Goal: Task Accomplishment & Management: Use online tool/utility

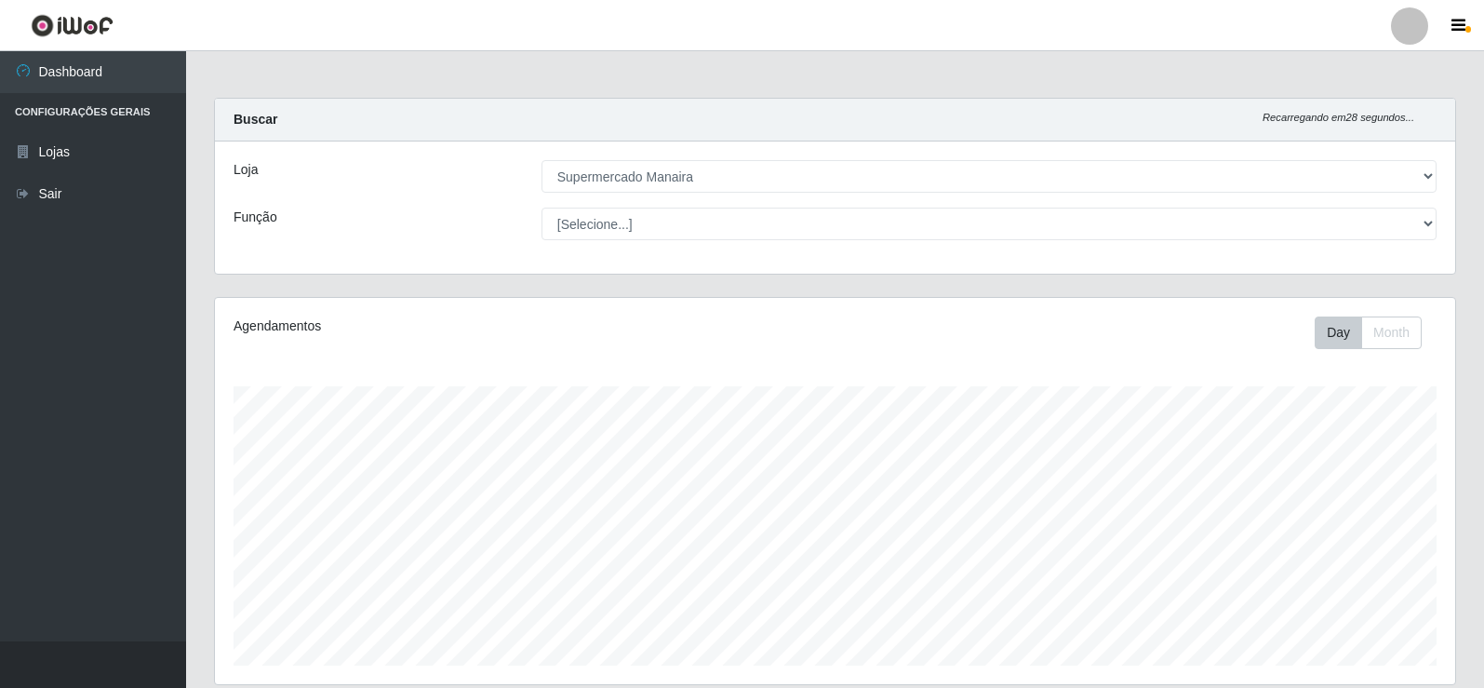
select select "443"
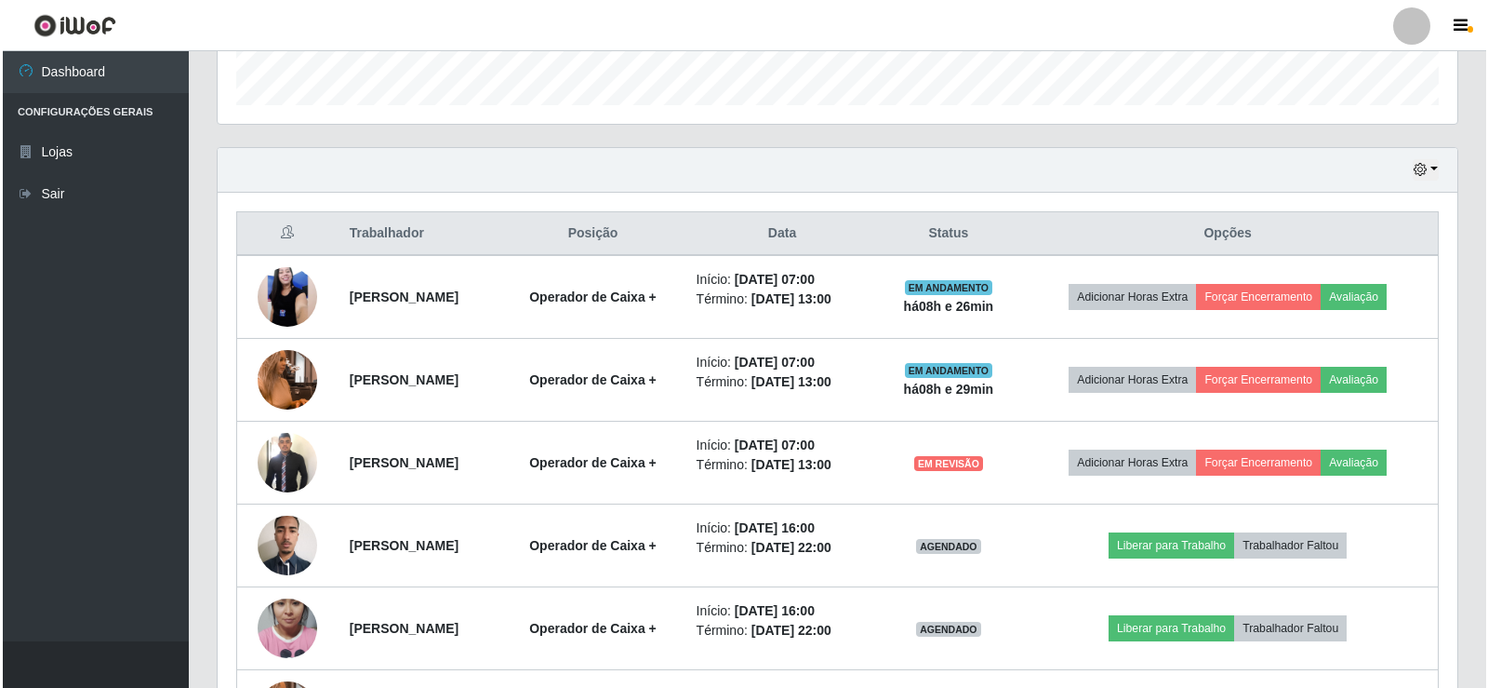
scroll to position [591, 0]
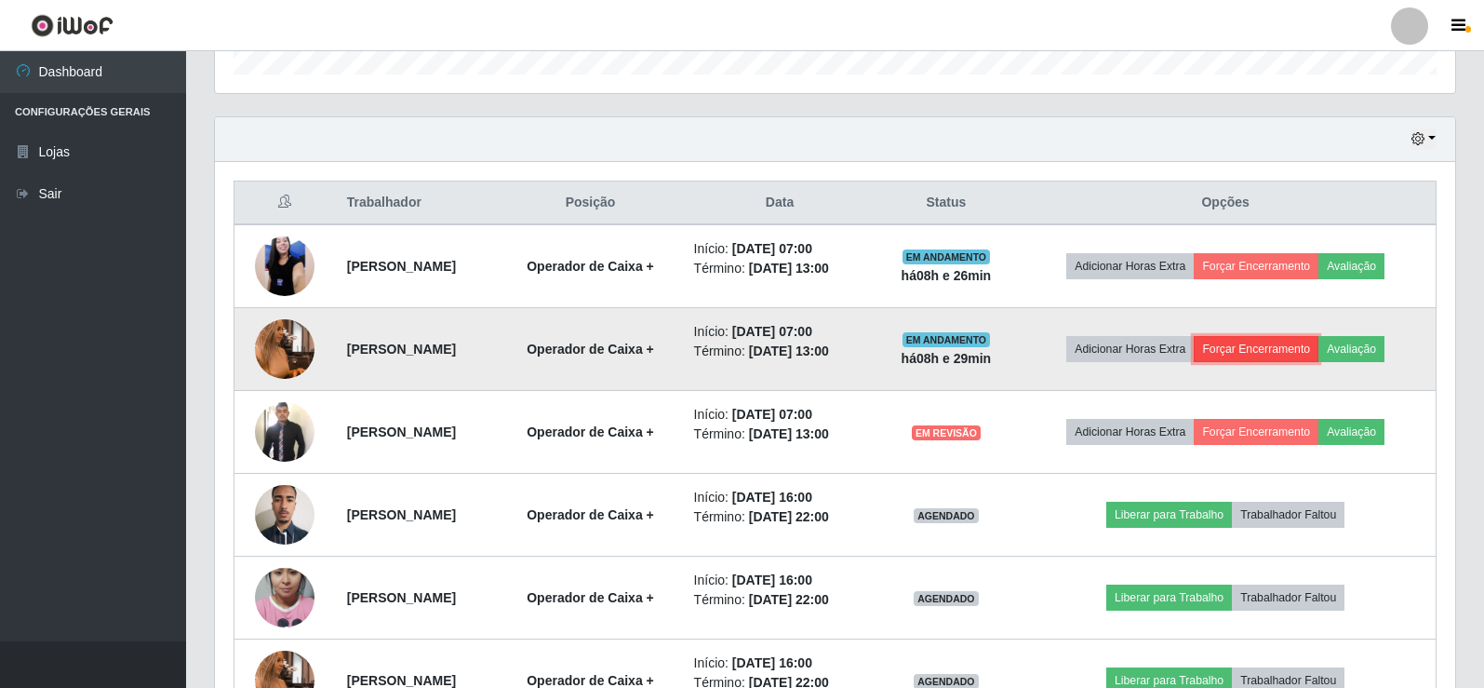
click at [1291, 350] on button "Forçar Encerramento" at bounding box center [1256, 349] width 125 height 26
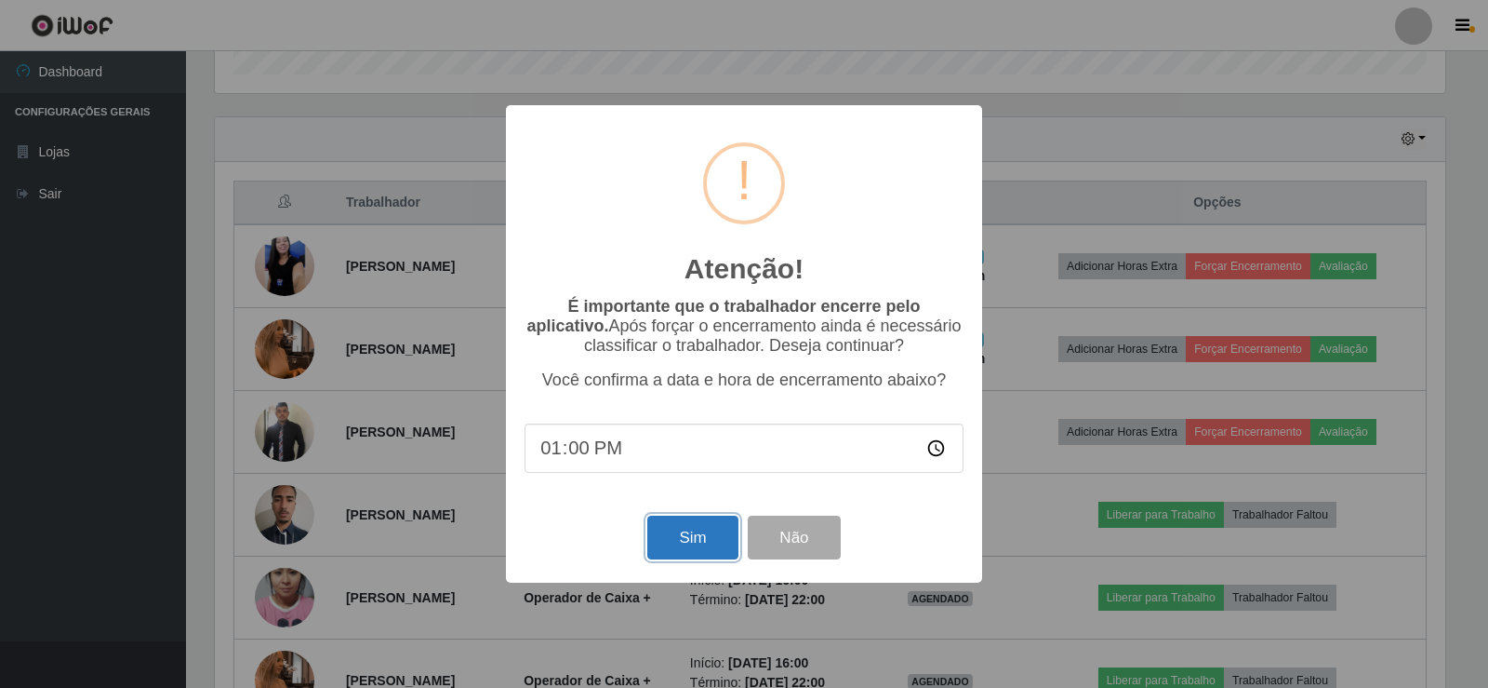
click at [669, 545] on button "Sim" at bounding box center [692, 537] width 90 height 44
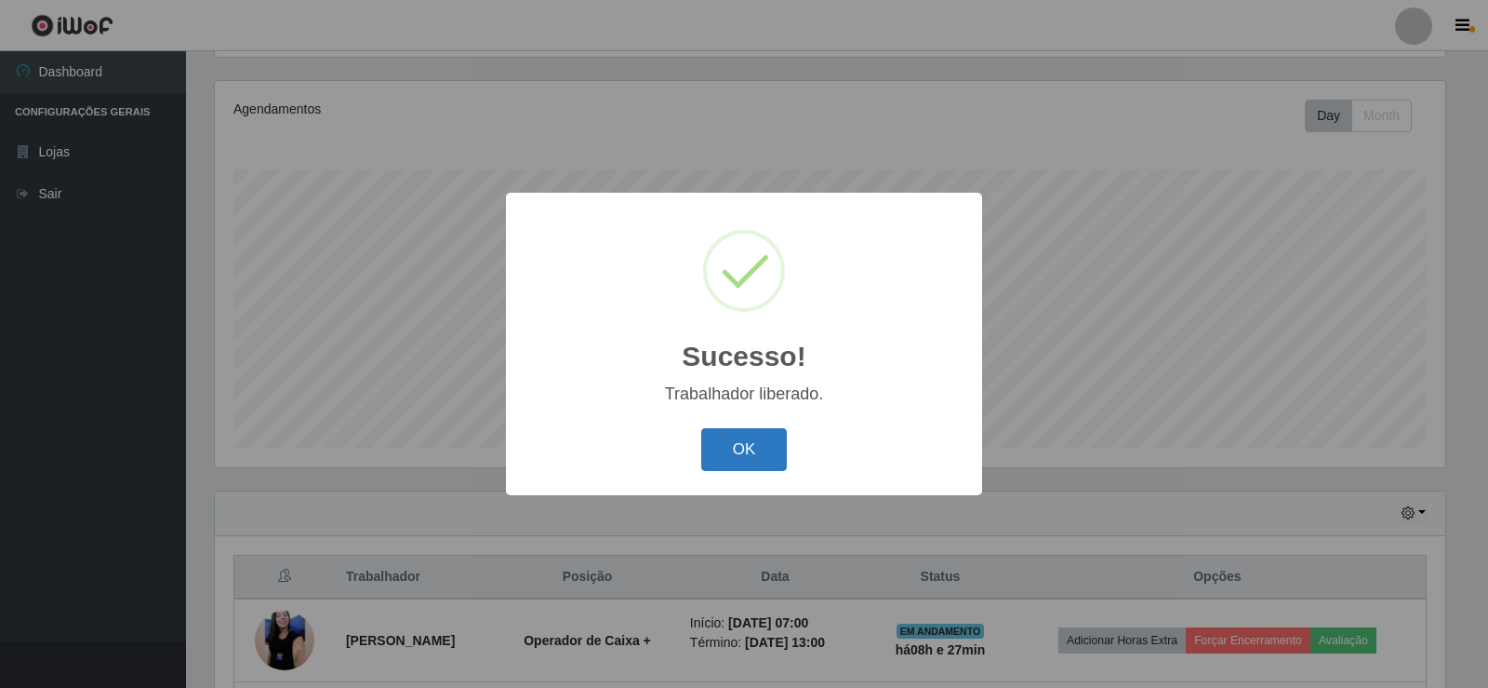
click at [737, 461] on button "OK" at bounding box center [744, 450] width 87 height 44
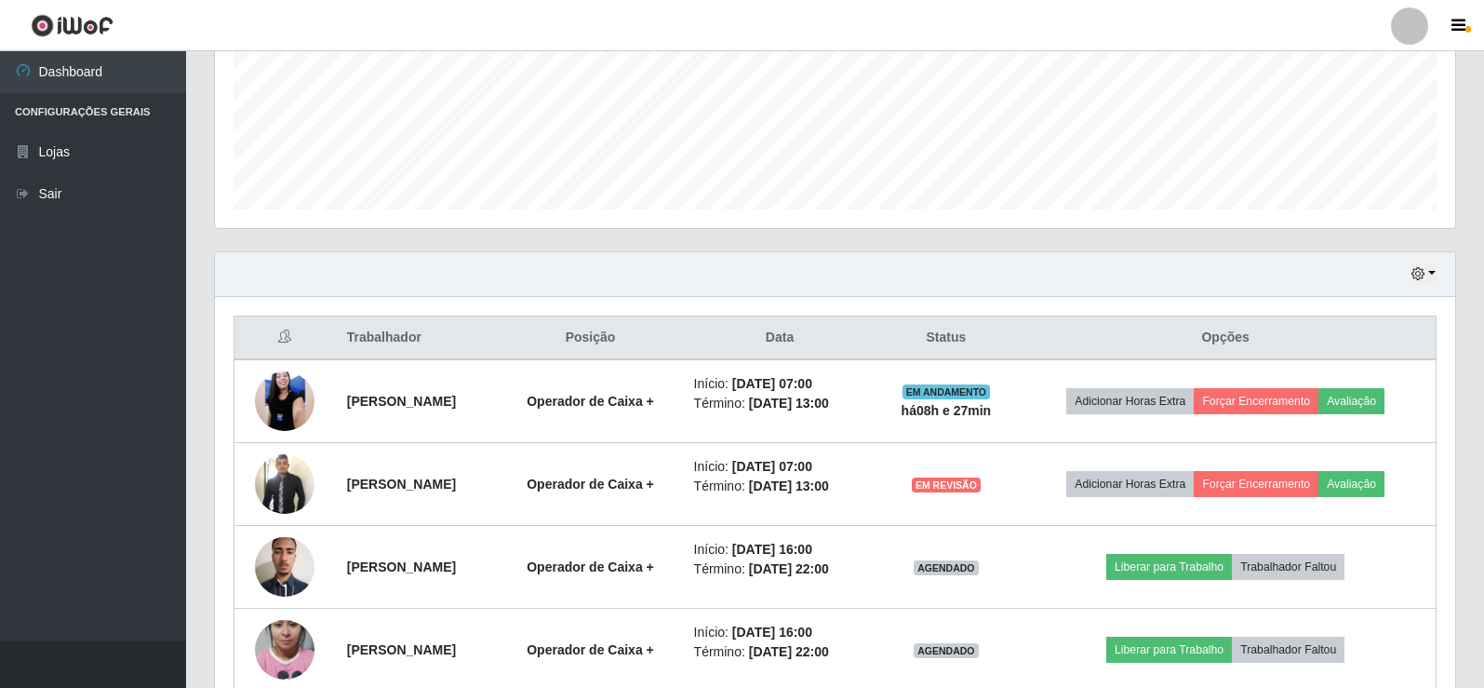
scroll to position [496, 0]
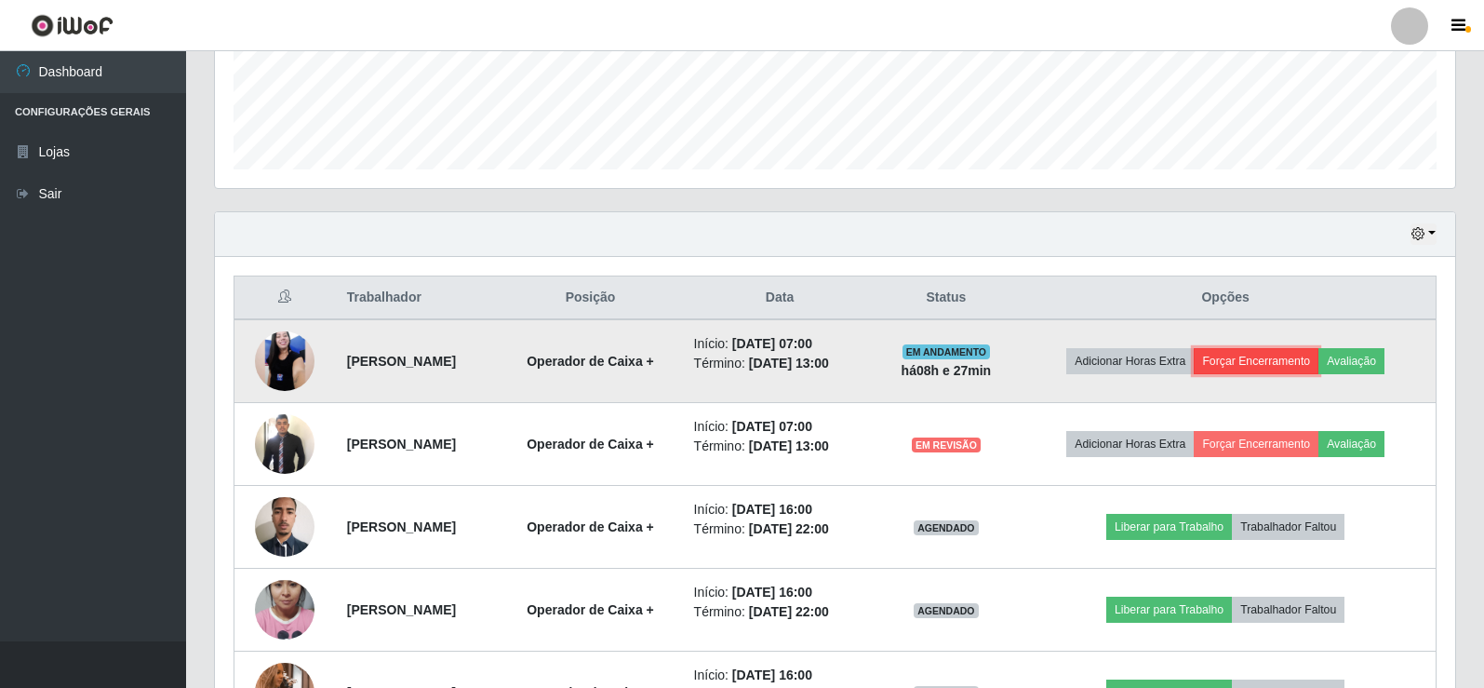
click at [1277, 354] on button "Forçar Encerramento" at bounding box center [1256, 361] width 125 height 26
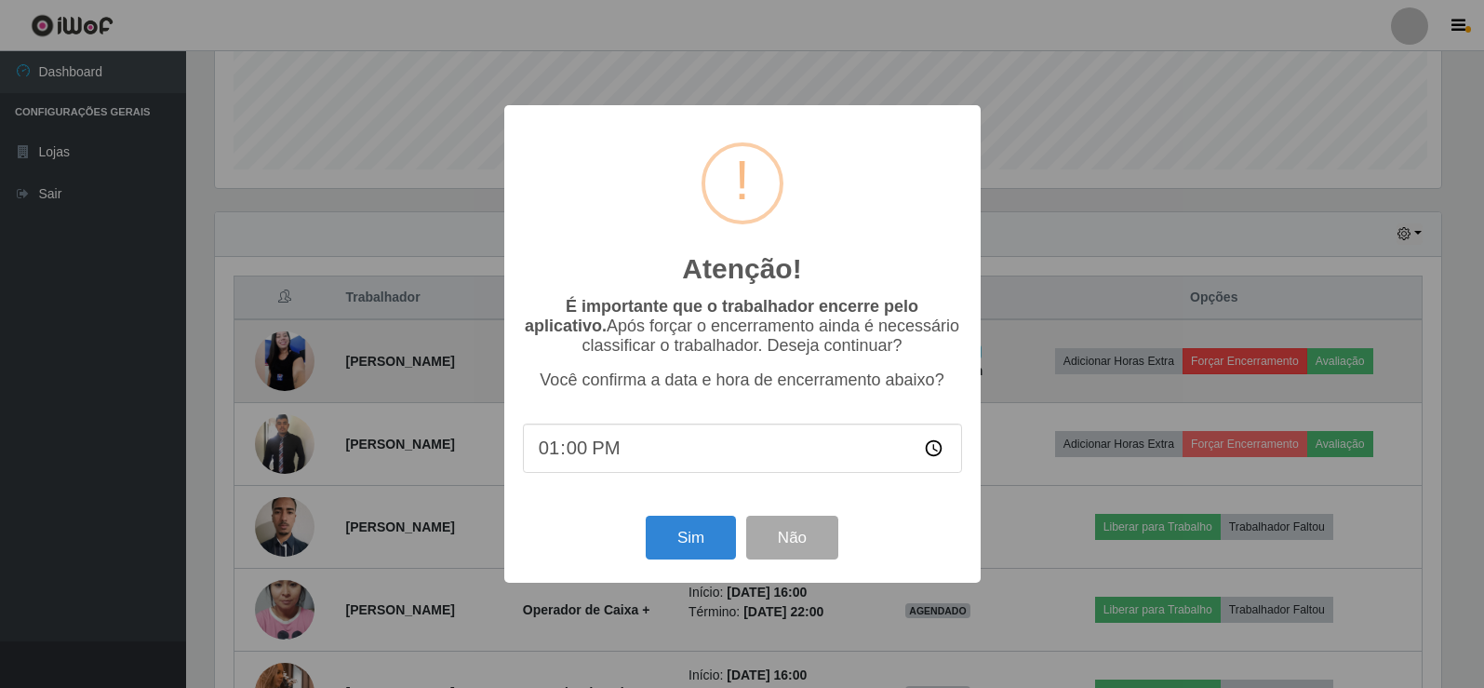
scroll to position [386, 1231]
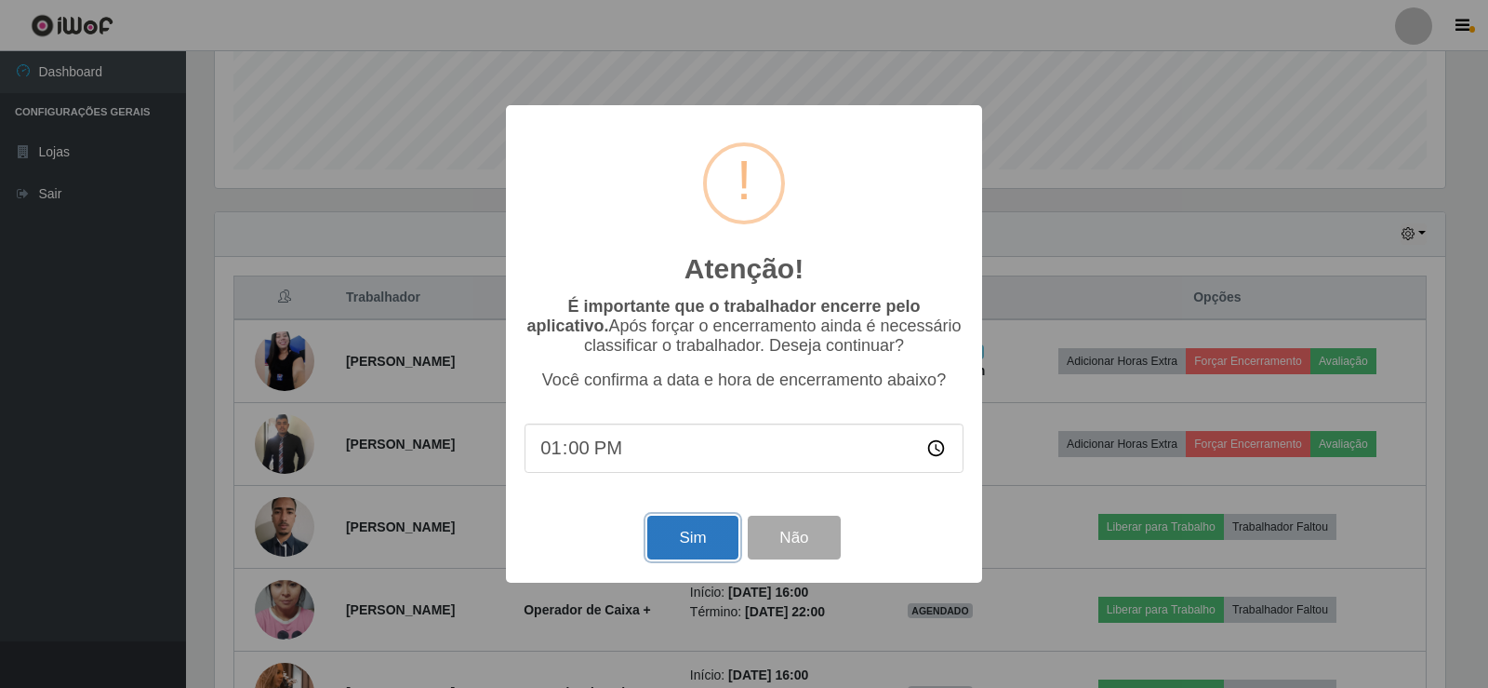
click at [673, 539] on button "Sim" at bounding box center [692, 537] width 90 height 44
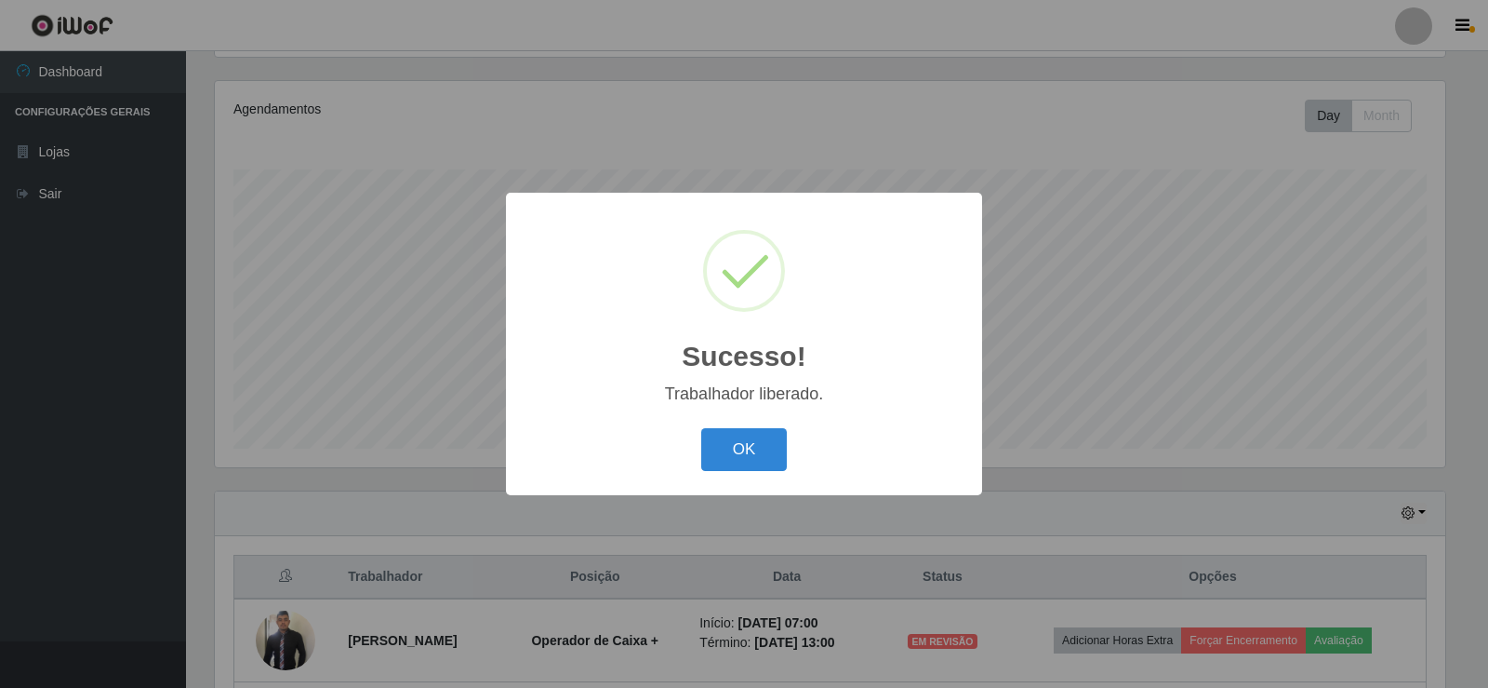
click at [757, 440] on button "OK" at bounding box center [744, 450] width 87 height 44
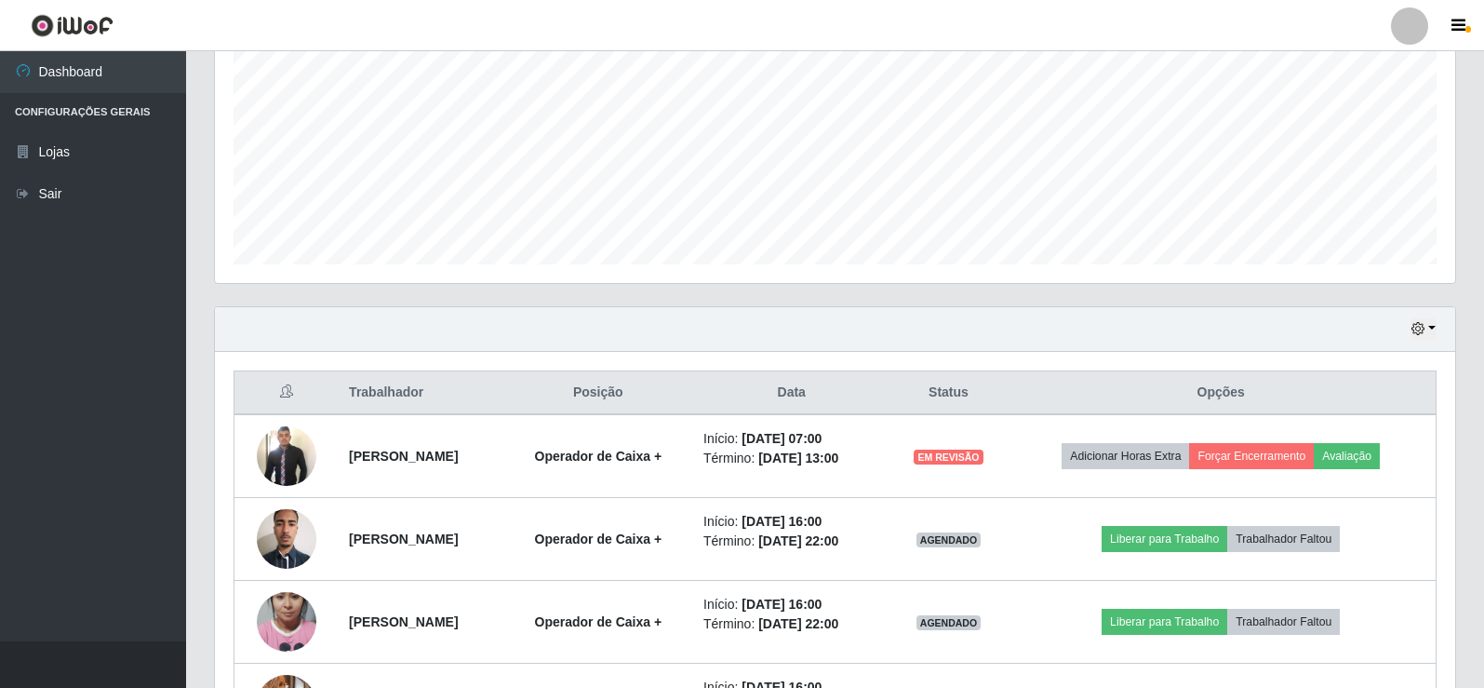
scroll to position [409, 0]
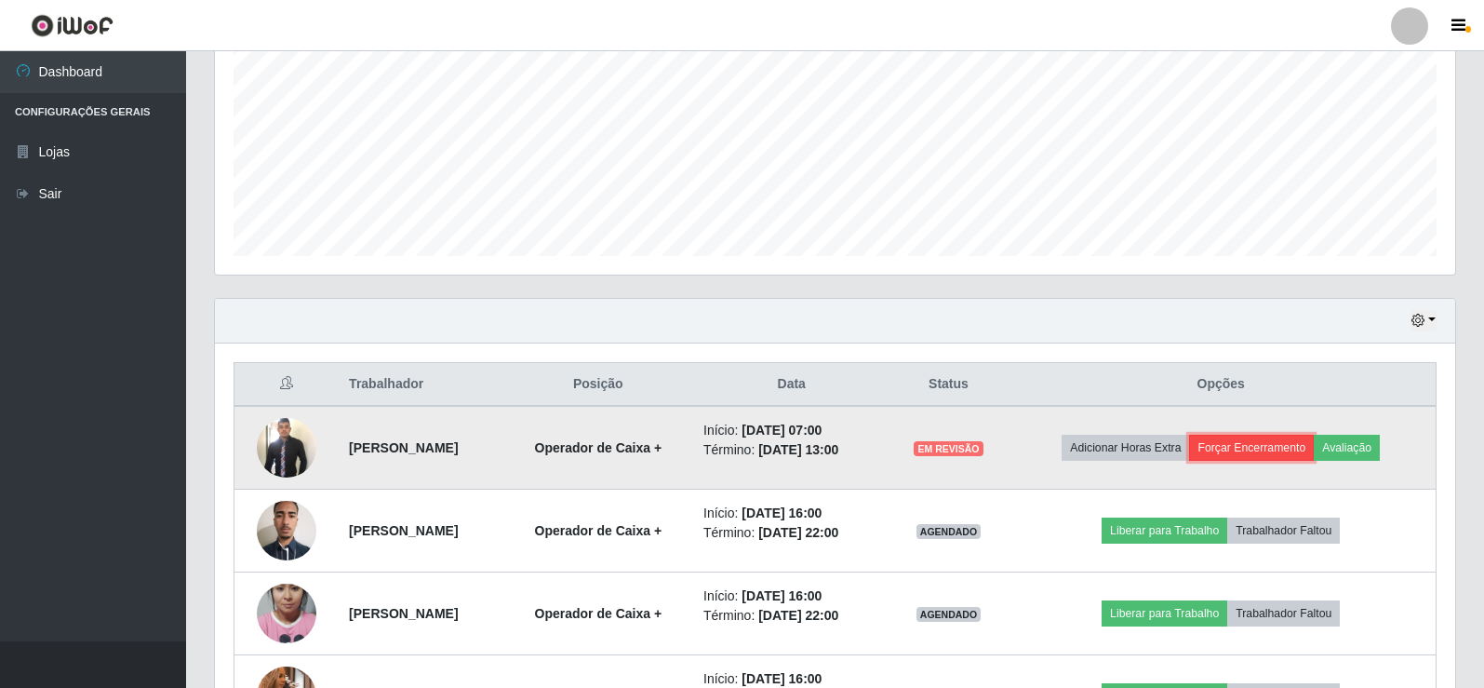
click at [1268, 453] on button "Forçar Encerramento" at bounding box center [1251, 447] width 125 height 26
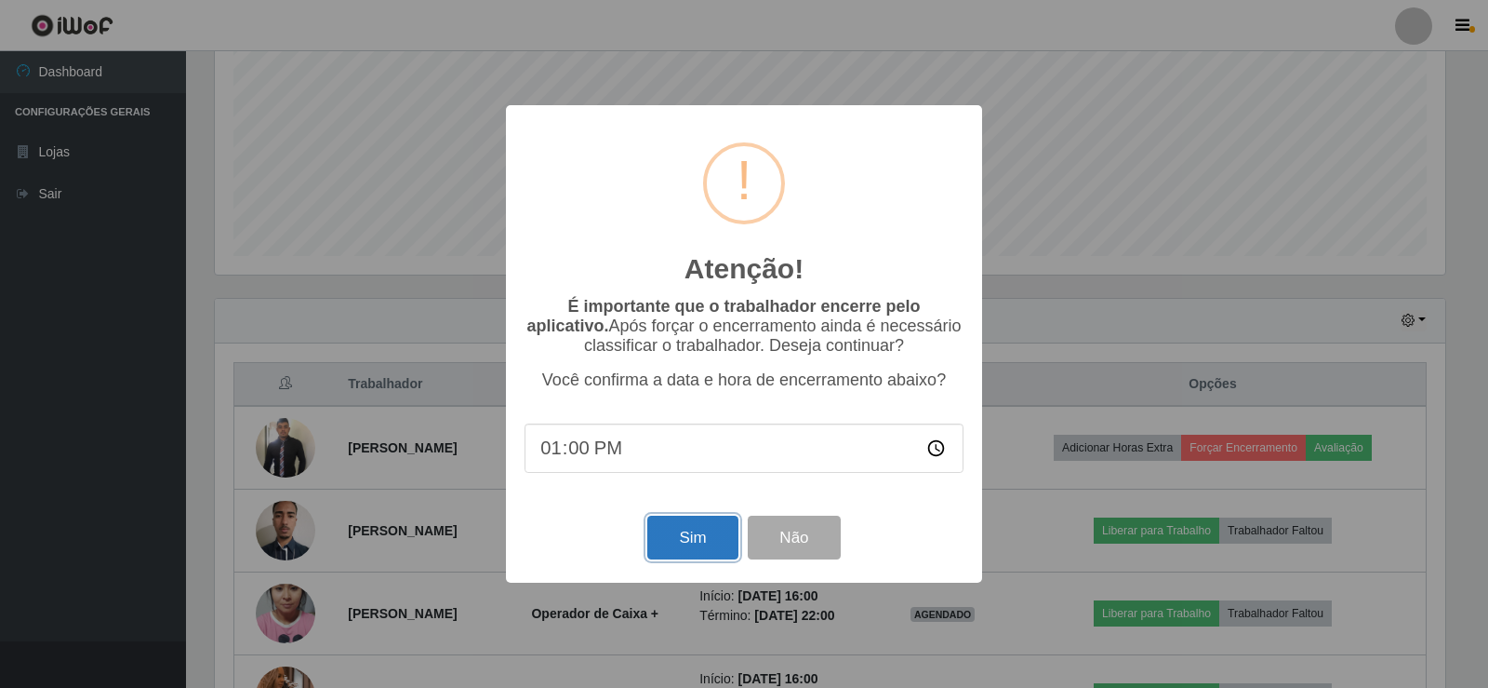
click at [725, 543] on button "Sim" at bounding box center [692, 537] width 90 height 44
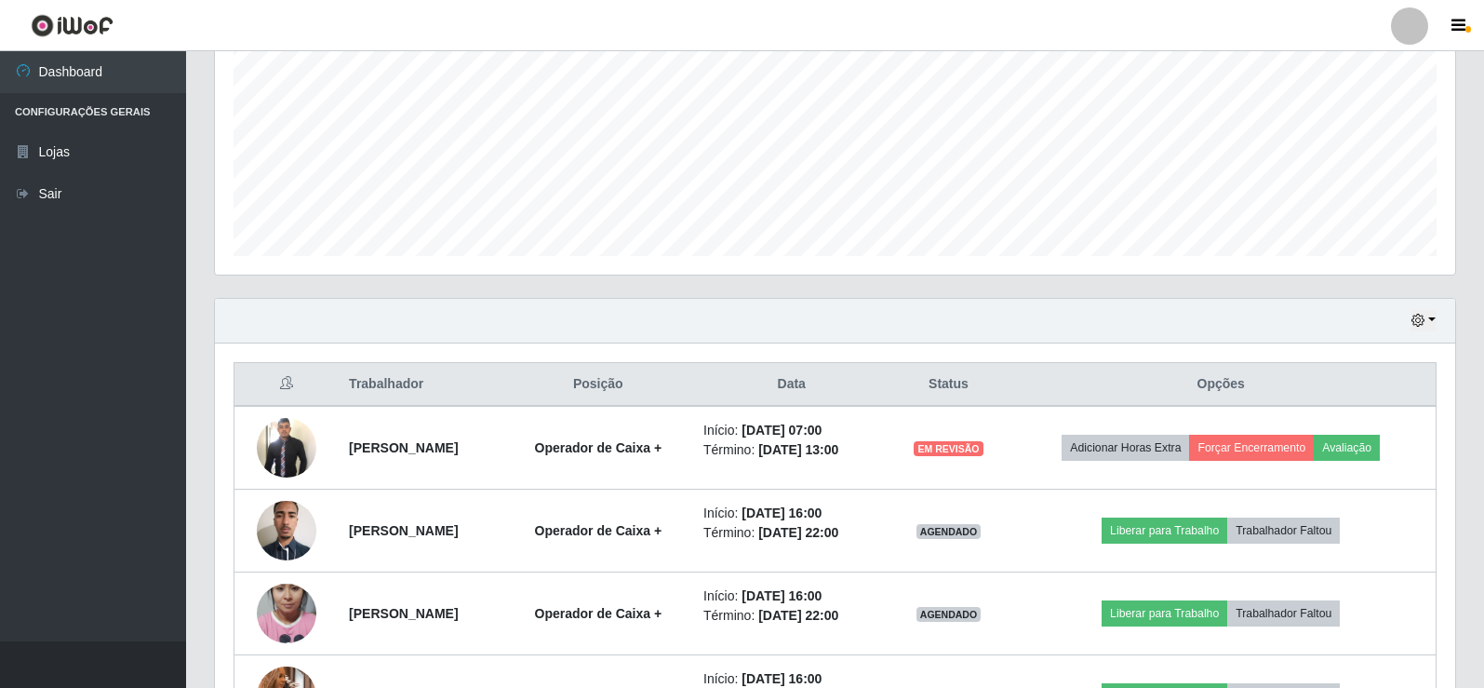
scroll to position [0, 0]
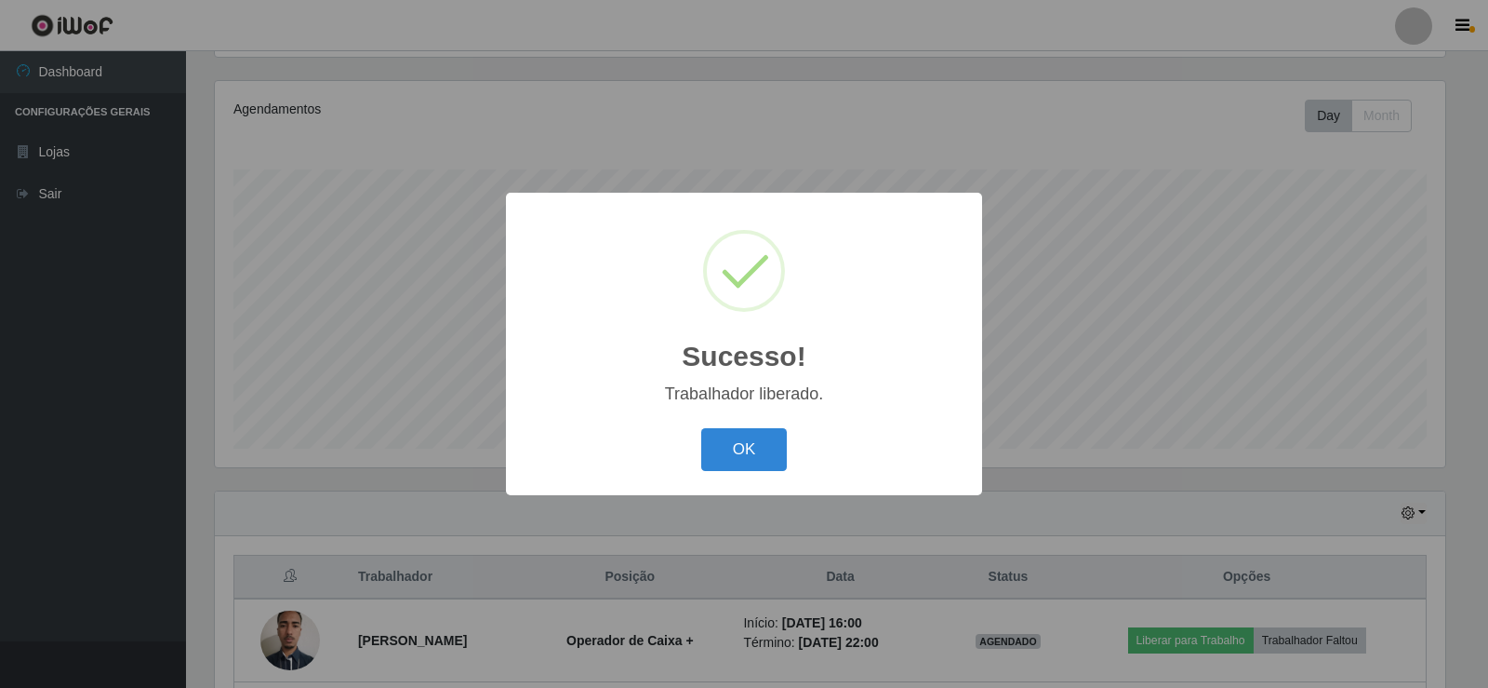
drag, startPoint x: 762, startPoint y: 467, endPoint x: 861, endPoint y: 447, distance: 100.5
click at [762, 465] on button "OK" at bounding box center [744, 450] width 87 height 44
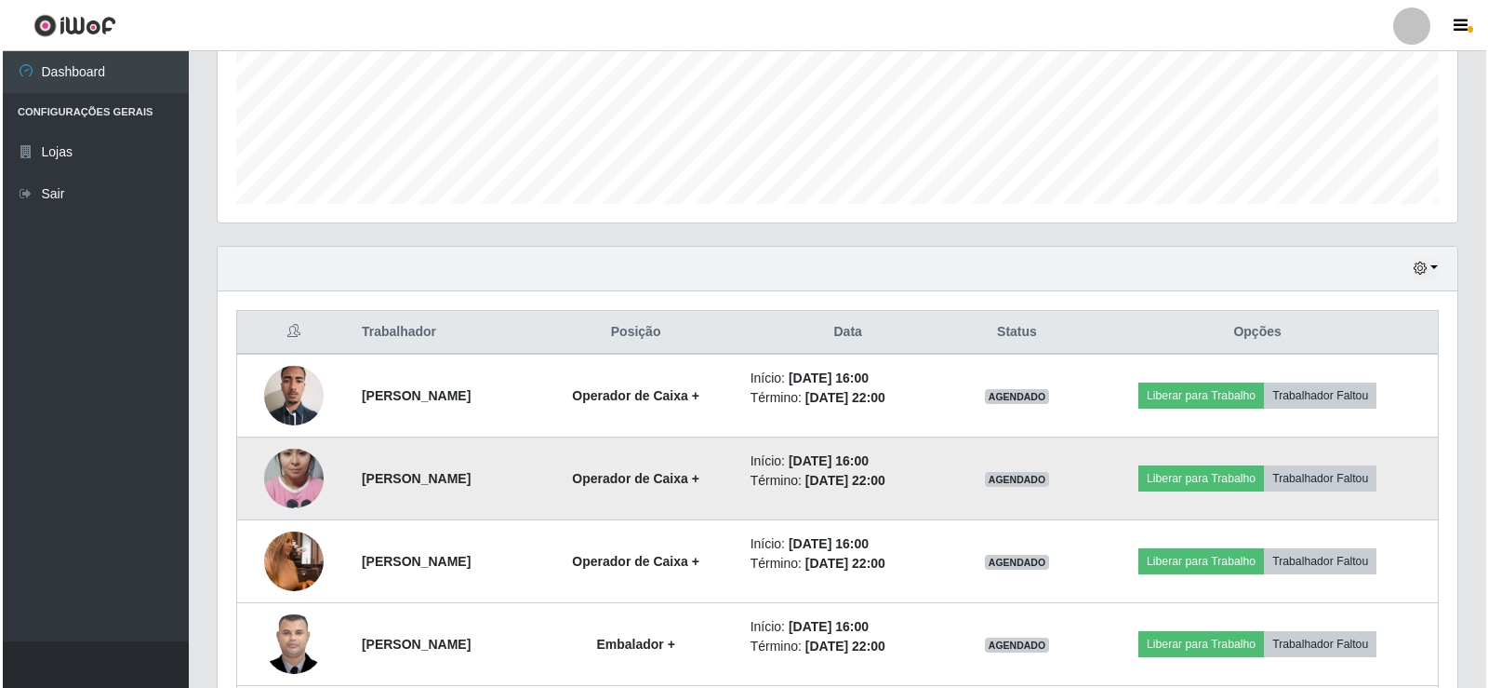
scroll to position [434, 0]
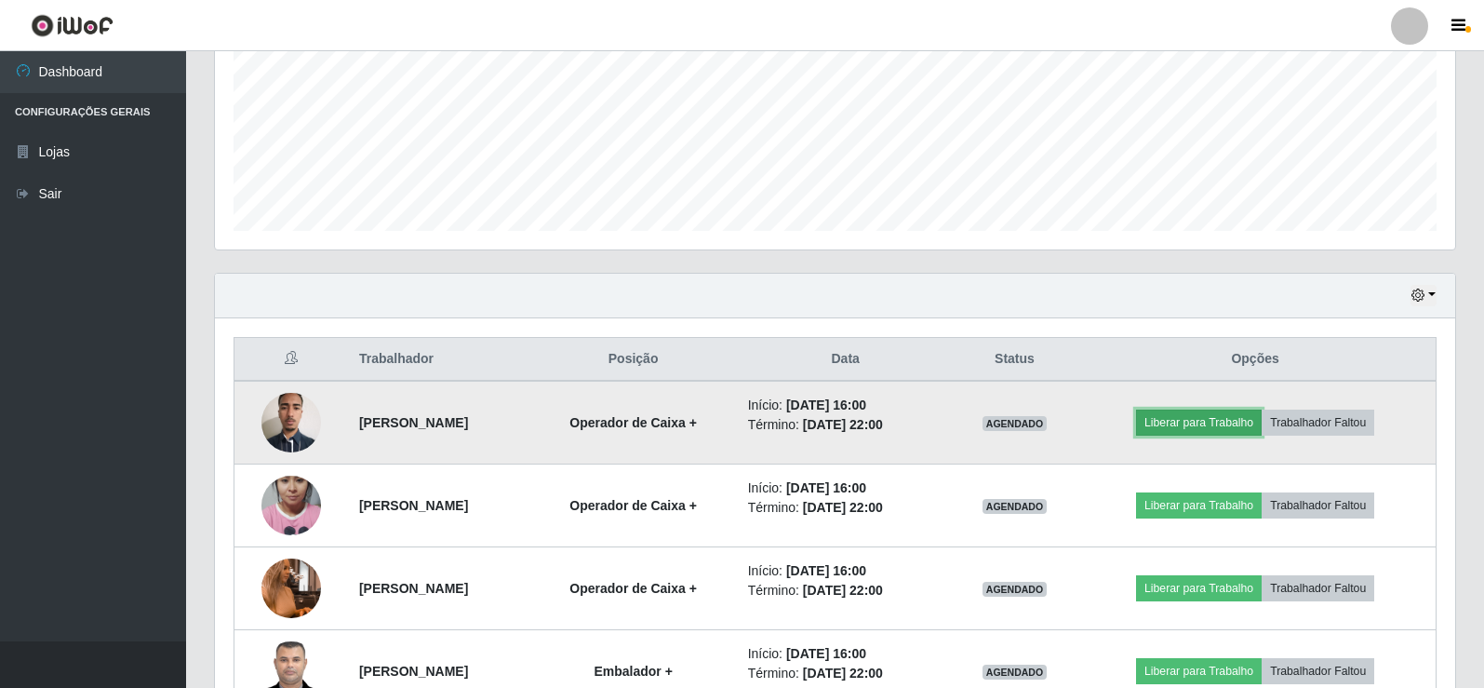
click at [1230, 421] on button "Liberar para Trabalho" at bounding box center [1199, 422] width 126 height 26
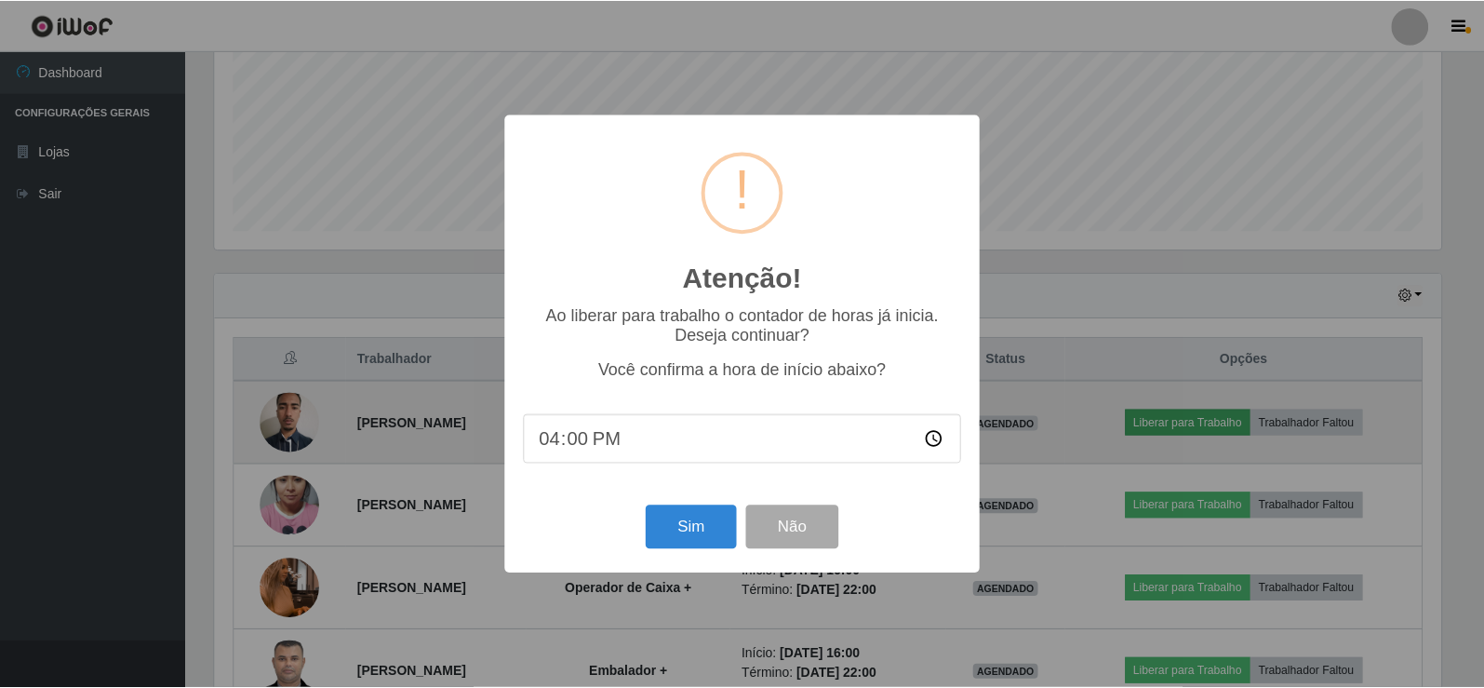
scroll to position [386, 1231]
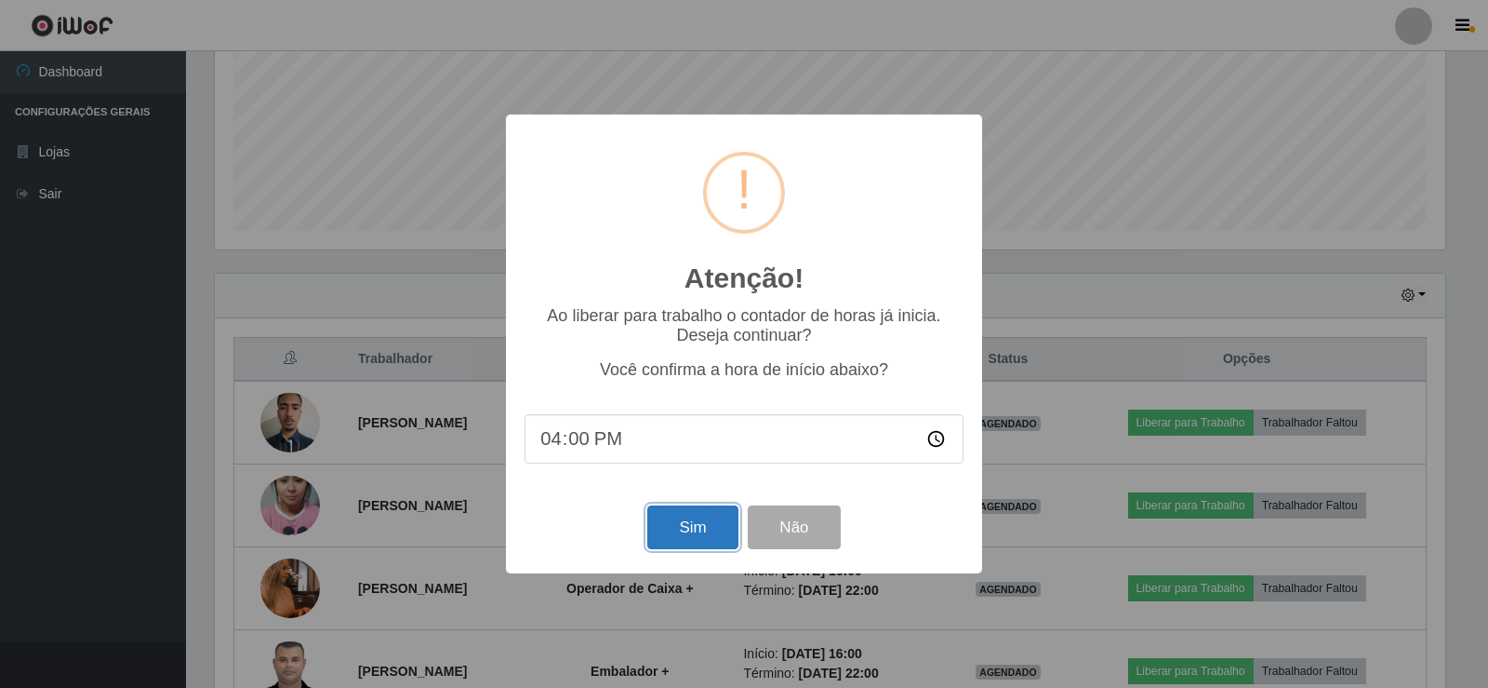
click at [680, 532] on button "Sim" at bounding box center [692, 527] width 90 height 44
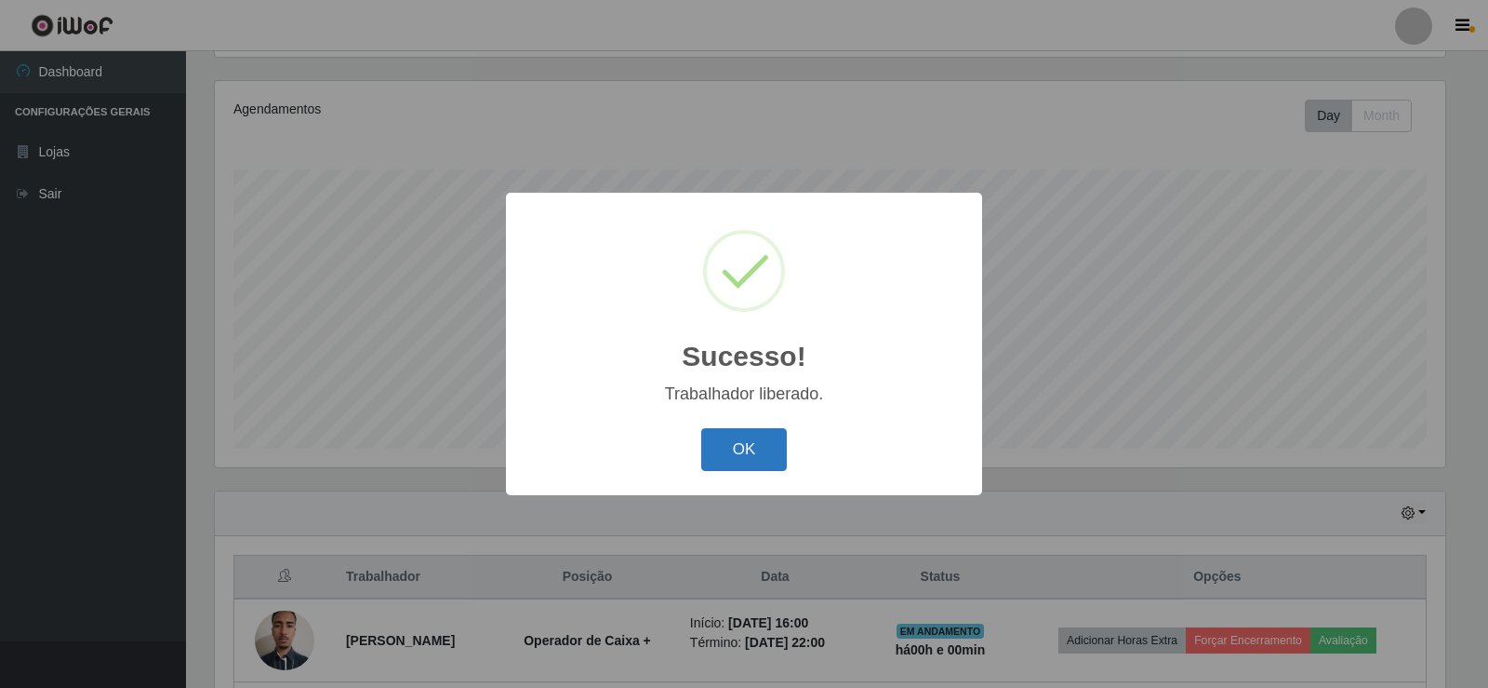
click at [740, 451] on button "OK" at bounding box center [744, 450] width 87 height 44
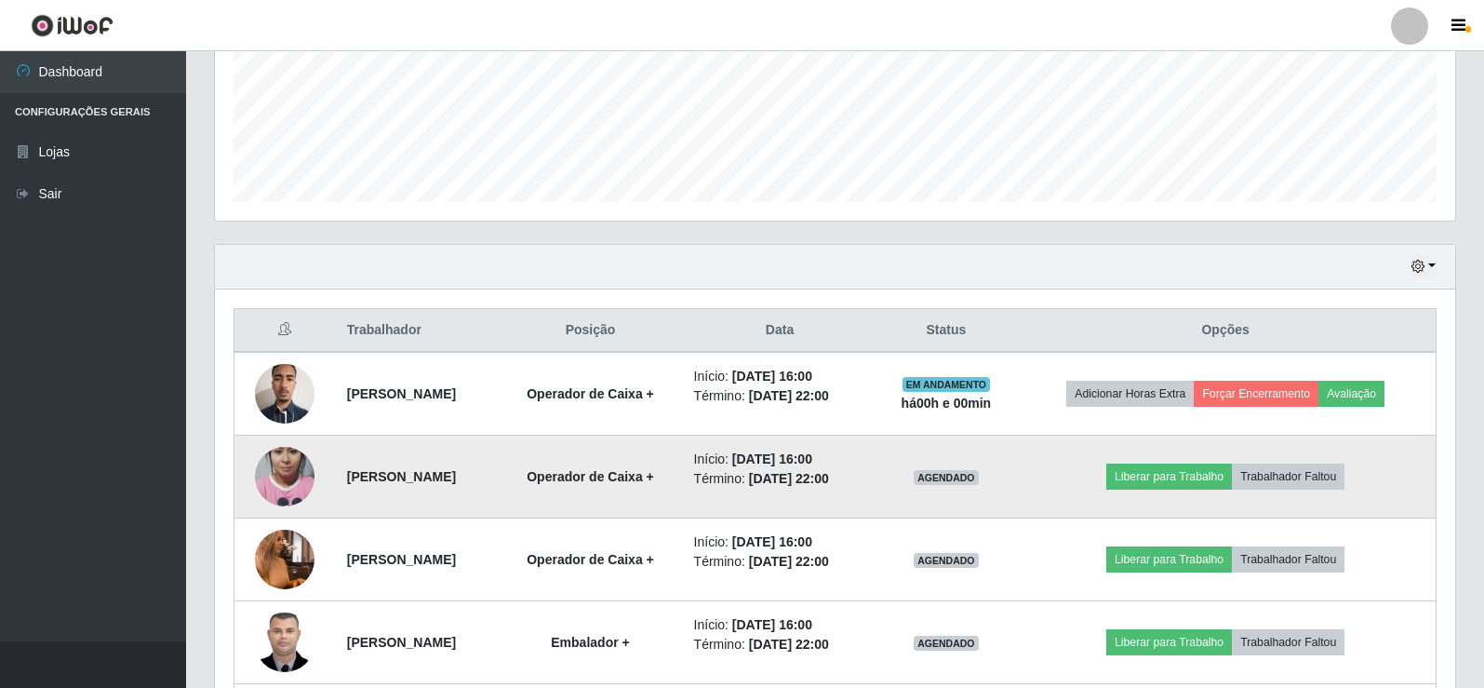
scroll to position [496, 0]
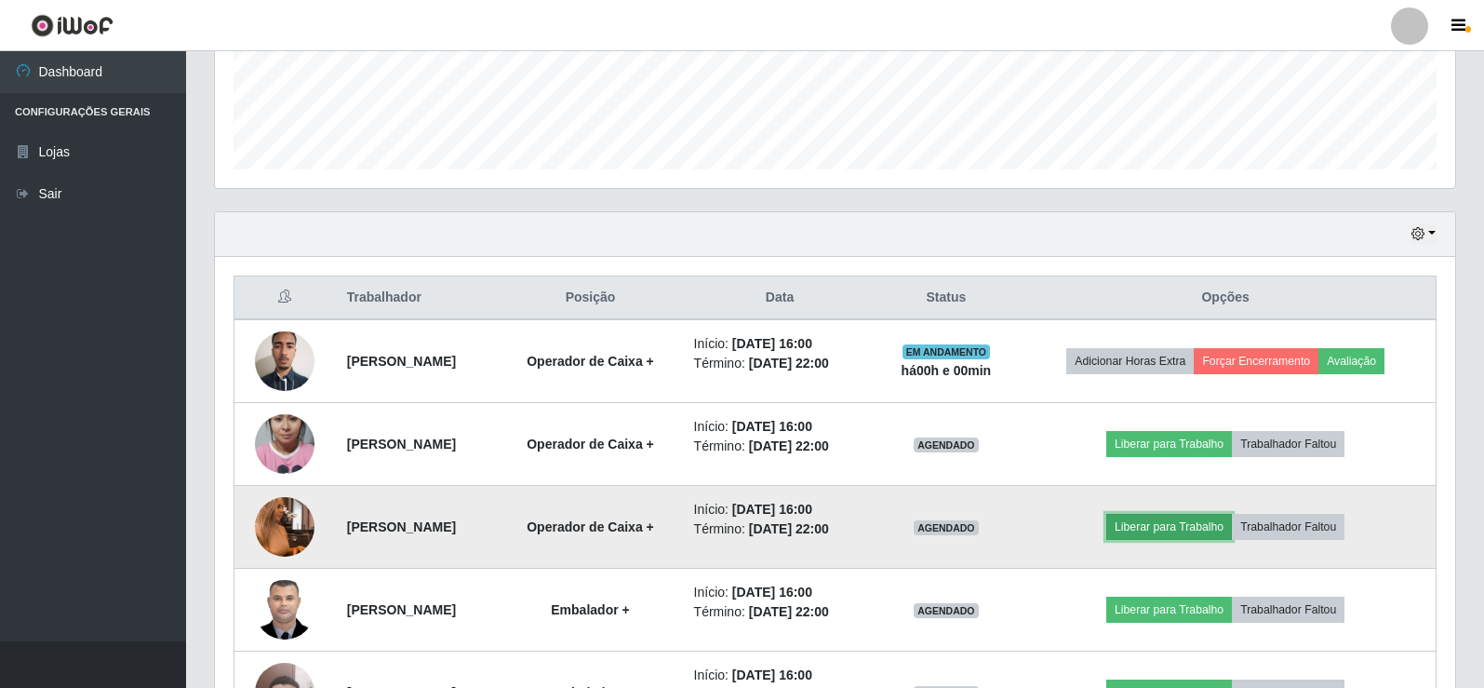
click at [1213, 524] on button "Liberar para Trabalho" at bounding box center [1169, 527] width 126 height 26
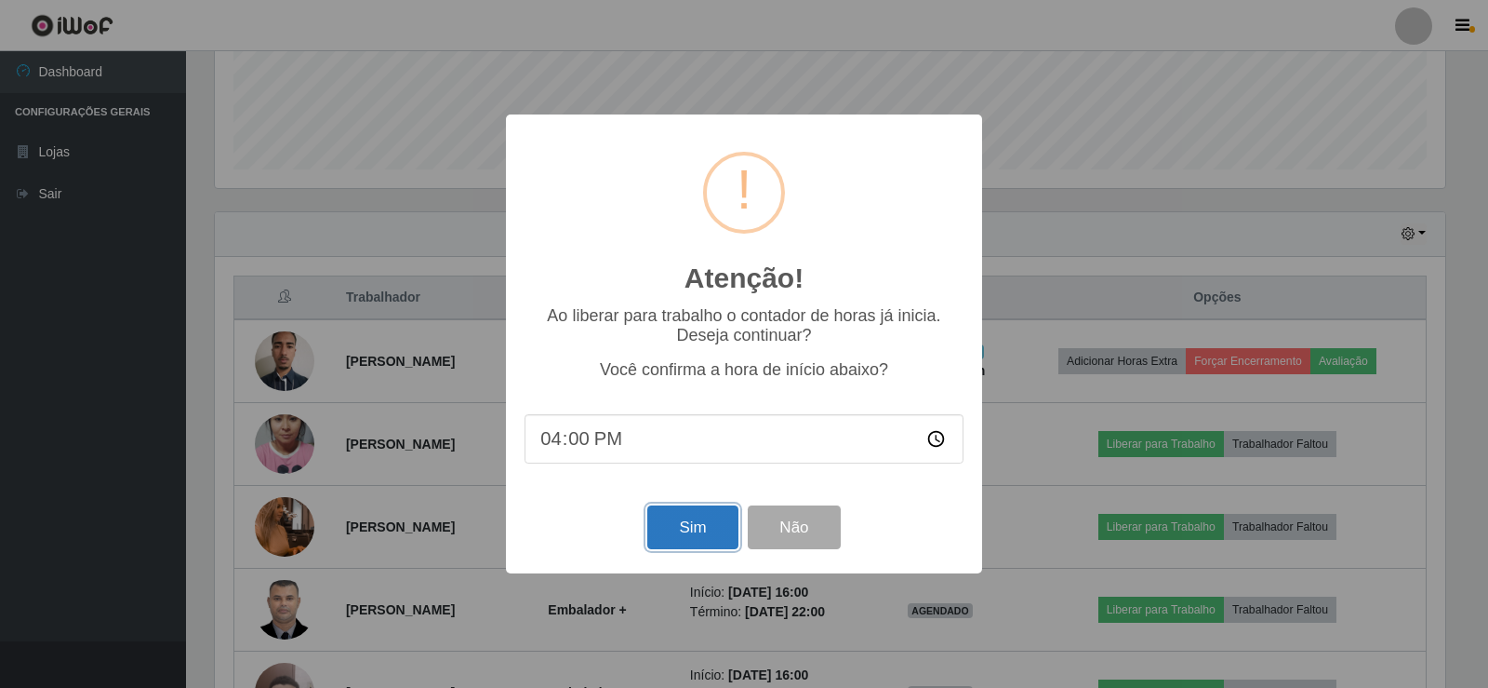
click at [704, 541] on button "Sim" at bounding box center [692, 527] width 90 height 44
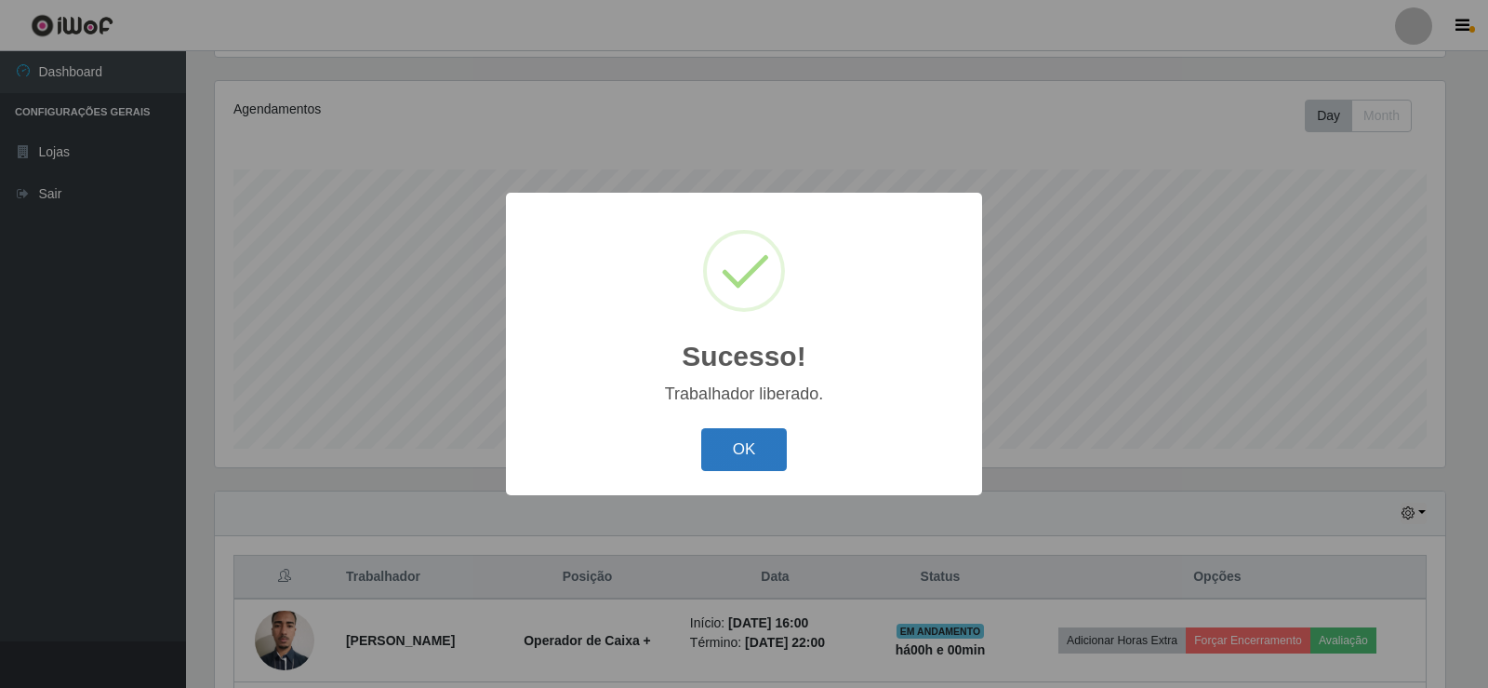
click at [736, 454] on button "OK" at bounding box center [744, 450] width 87 height 44
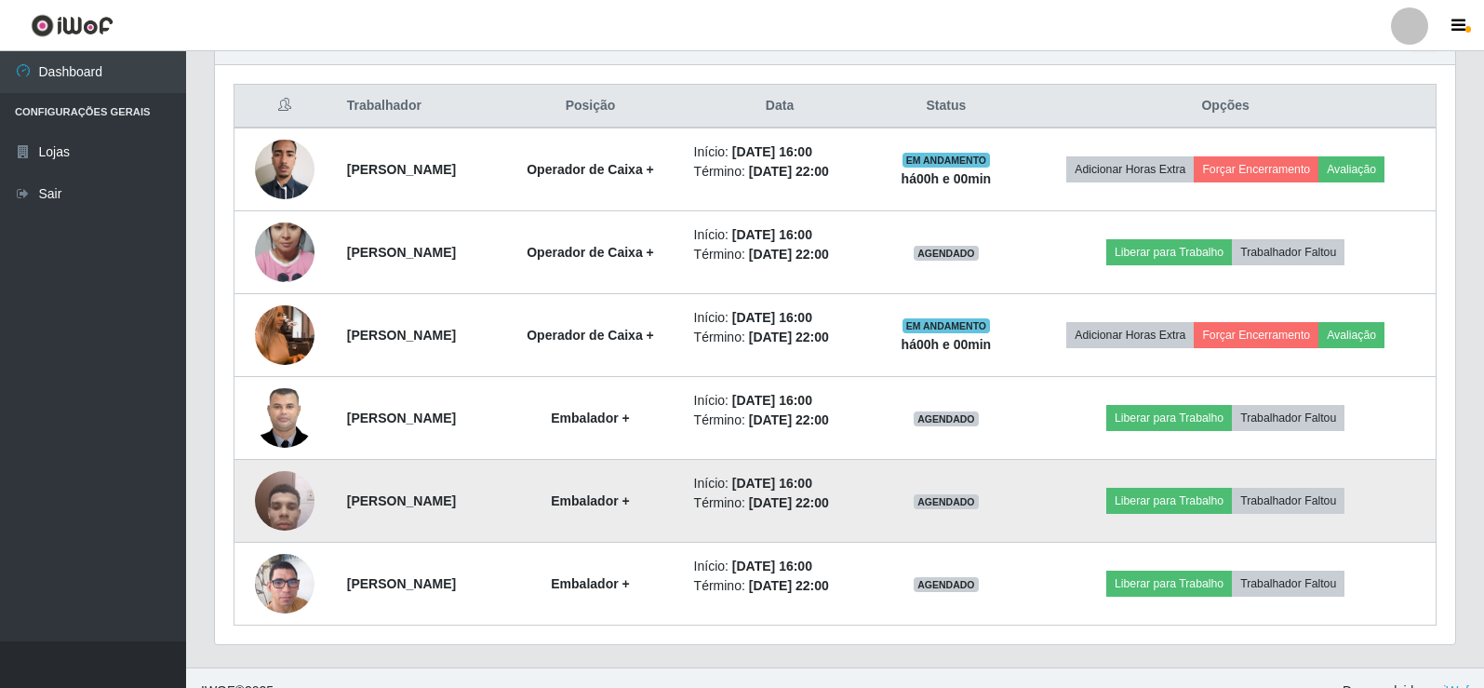
scroll to position [714, 0]
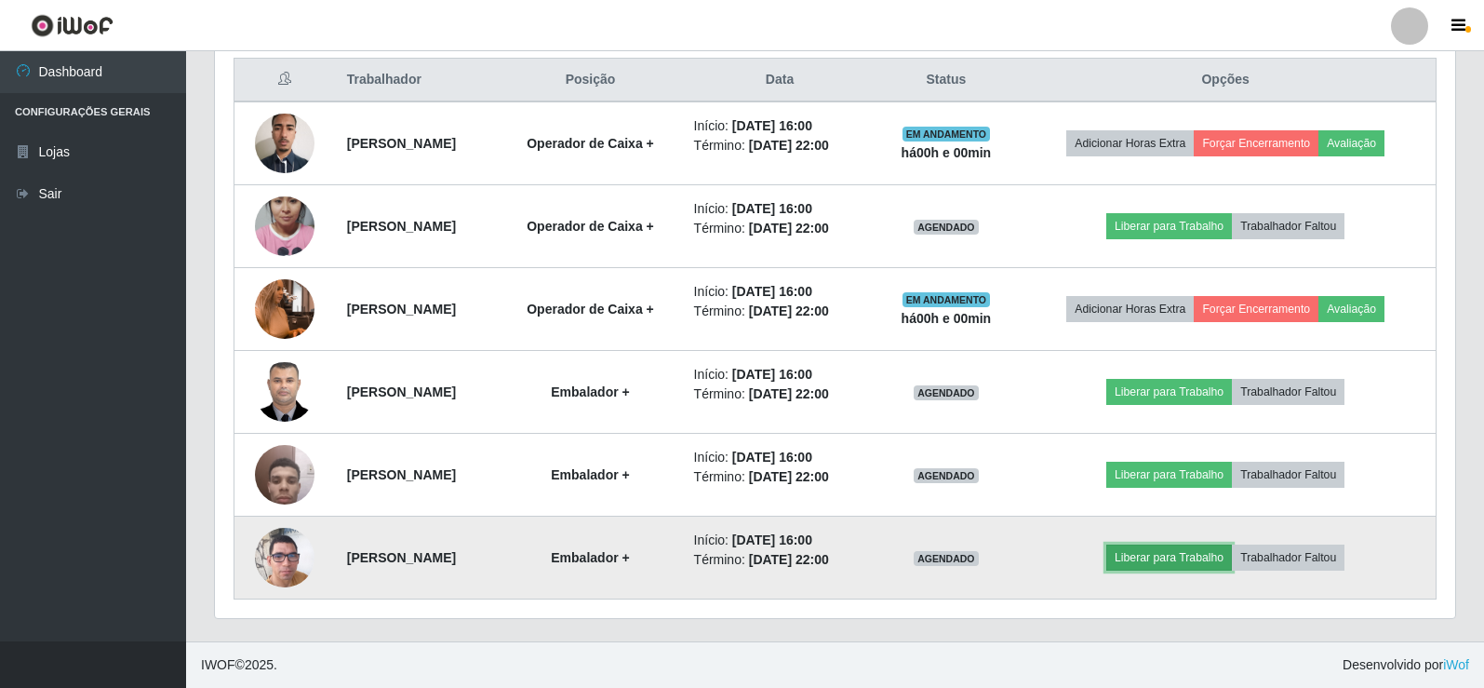
click at [1179, 560] on button "Liberar para Trabalho" at bounding box center [1169, 557] width 126 height 26
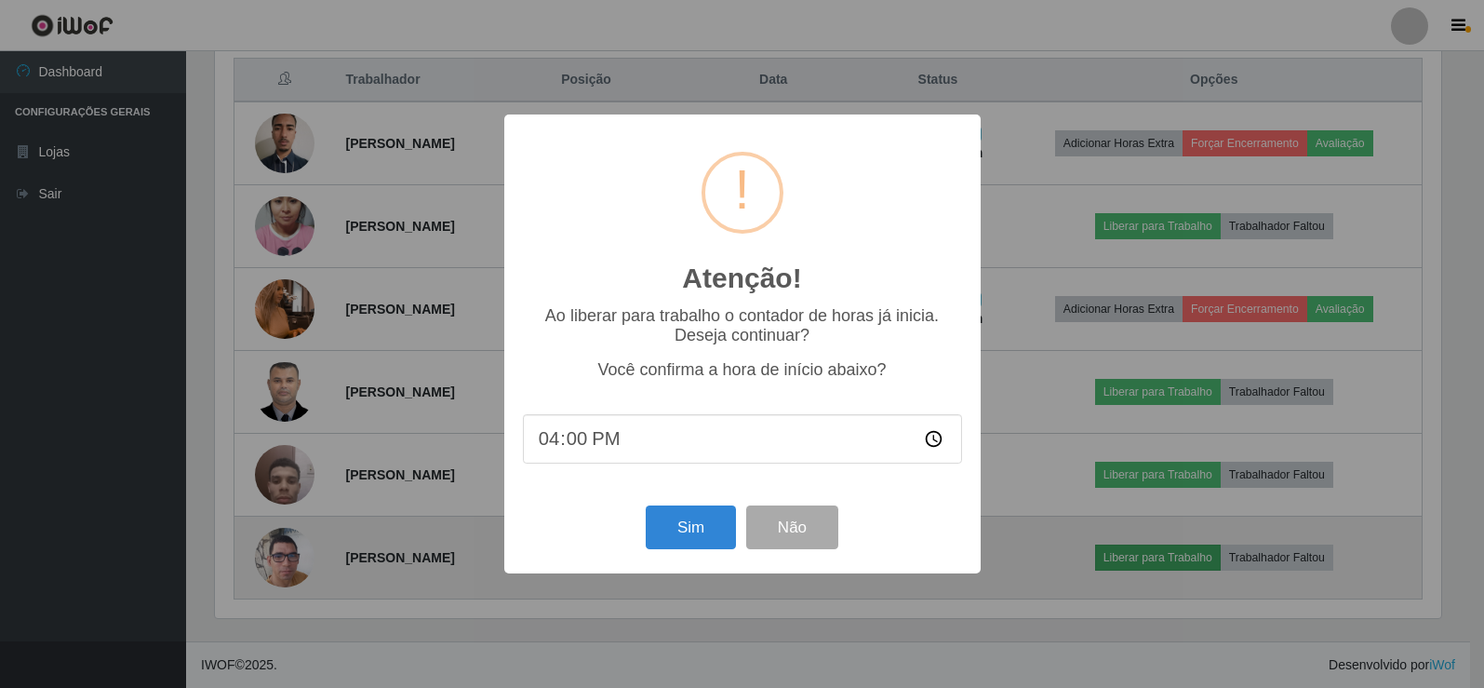
scroll to position [386, 1231]
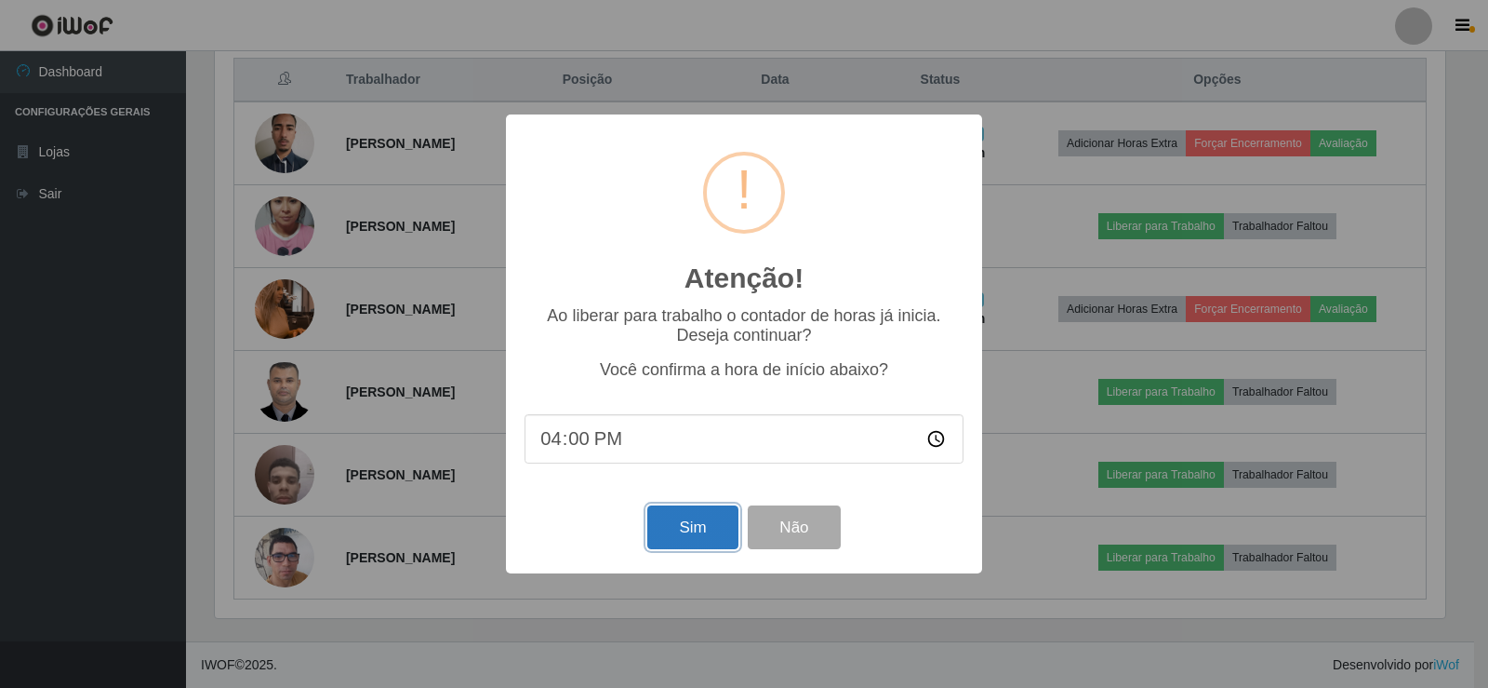
click at [678, 532] on button "Sim" at bounding box center [692, 527] width 90 height 44
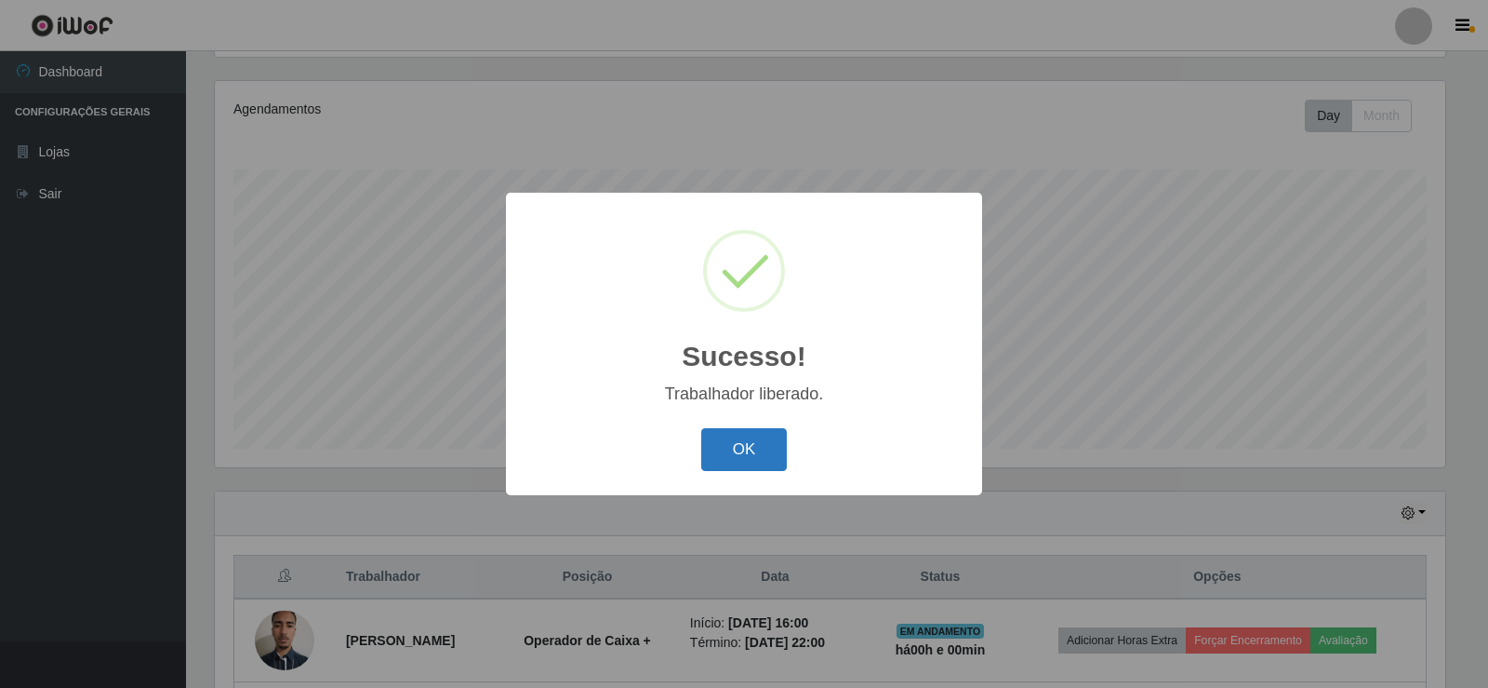
click at [719, 438] on button "OK" at bounding box center [744, 450] width 87 height 44
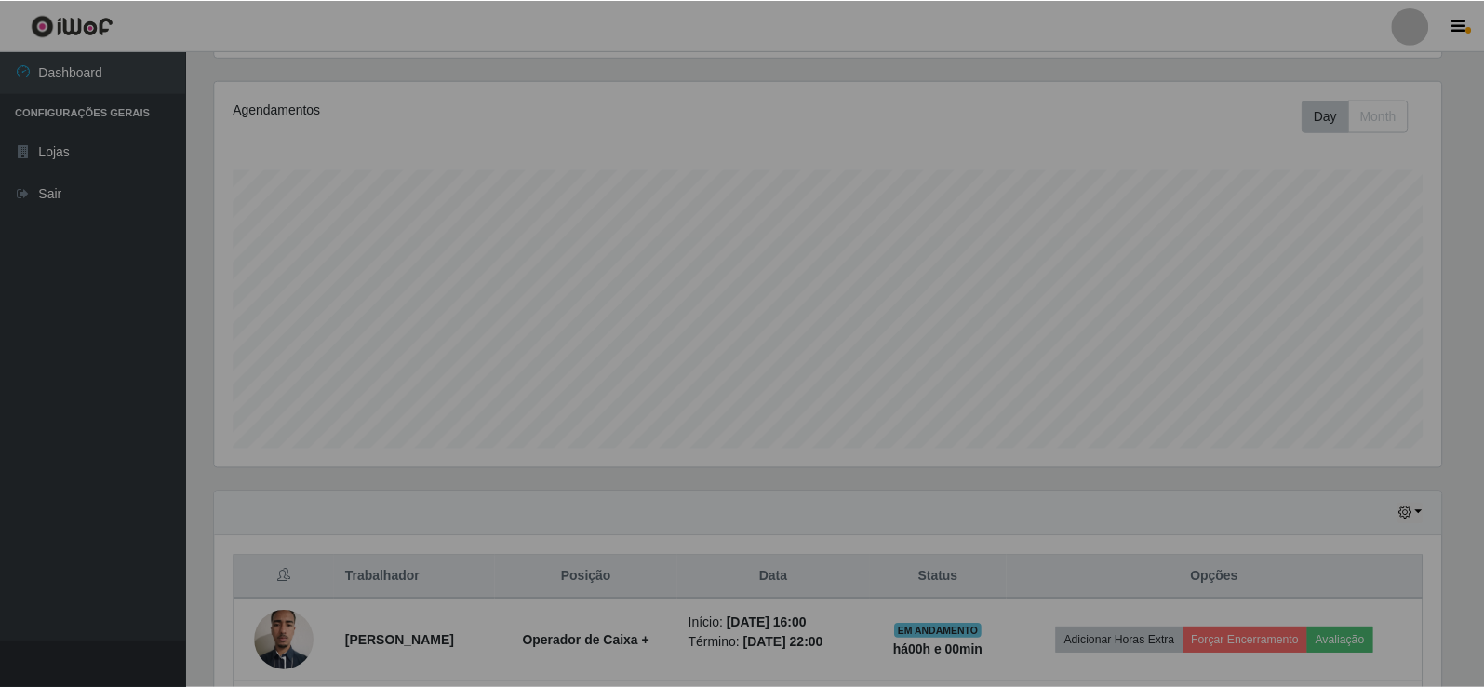
scroll to position [386, 1240]
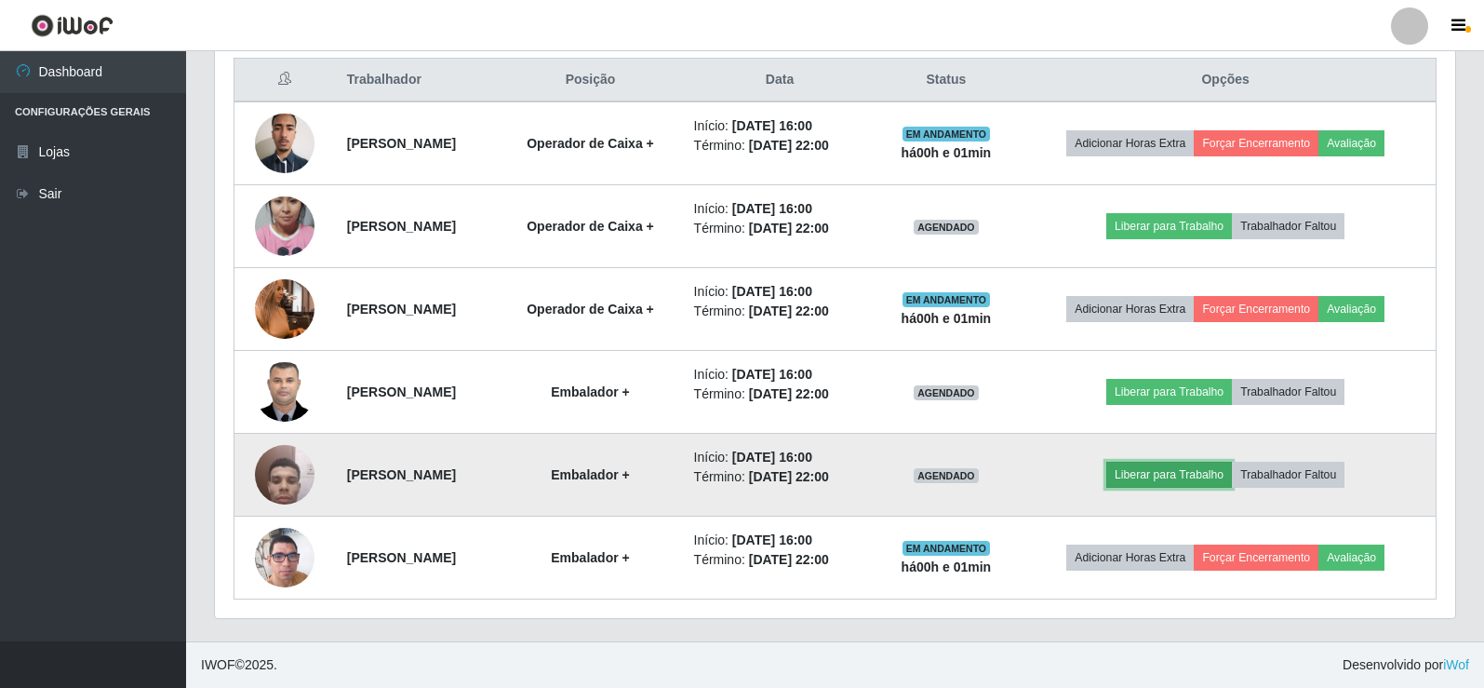
click at [1212, 473] on button "Liberar para Trabalho" at bounding box center [1169, 474] width 126 height 26
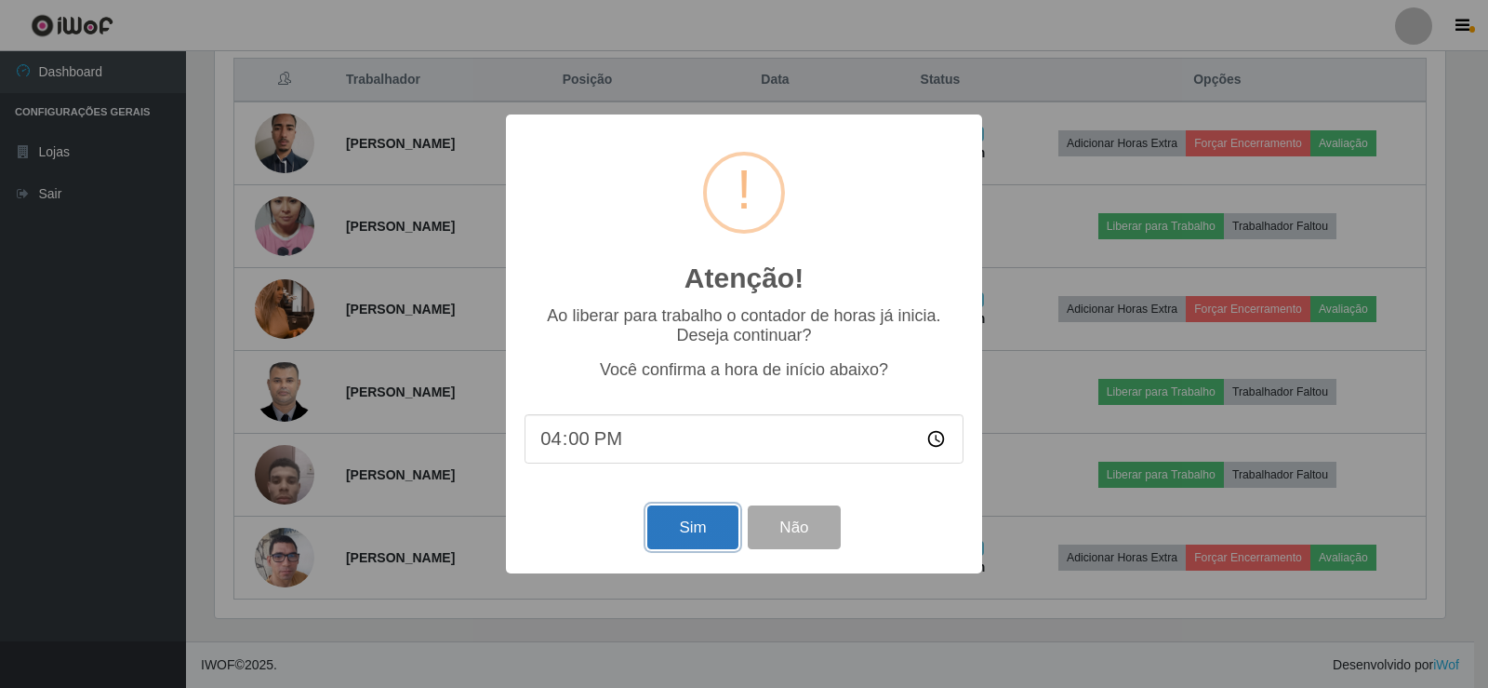
click at [701, 528] on button "Sim" at bounding box center [692, 527] width 90 height 44
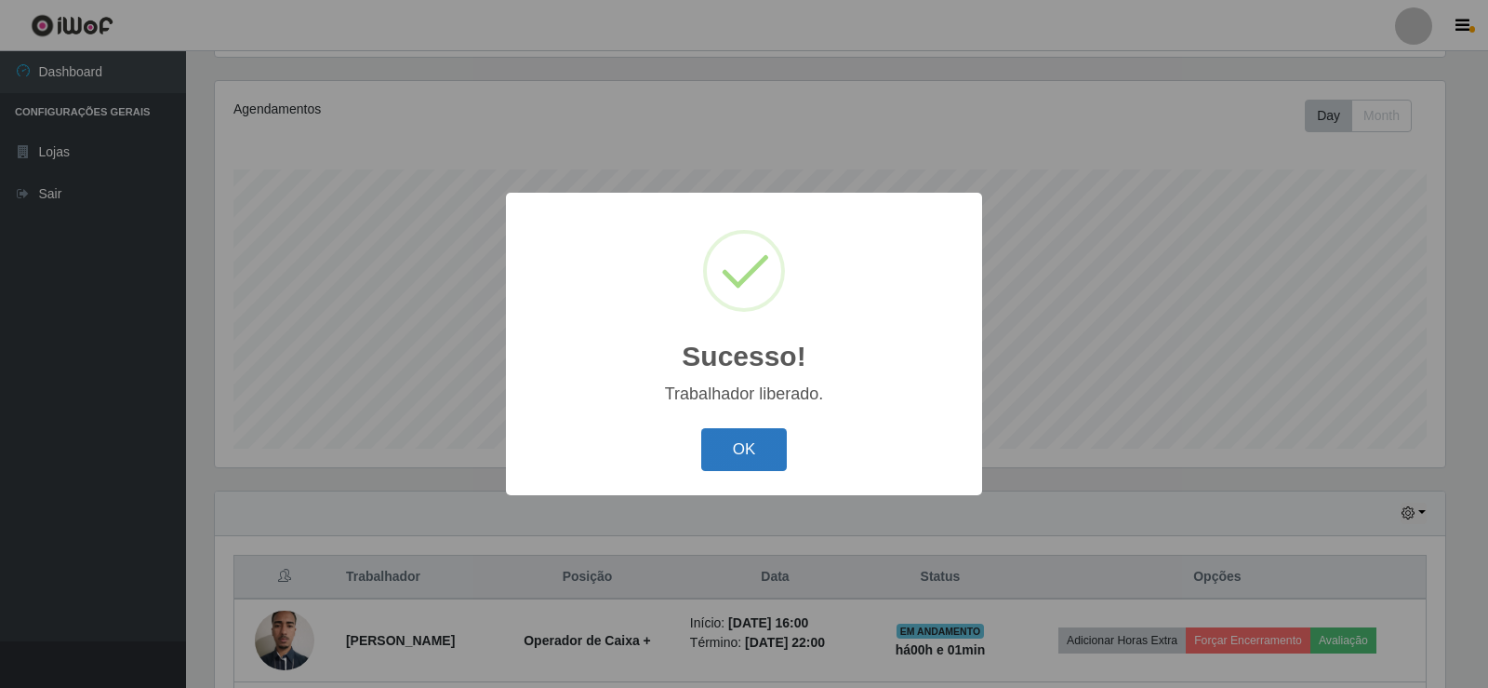
click at [729, 451] on button "OK" at bounding box center [744, 450] width 87 height 44
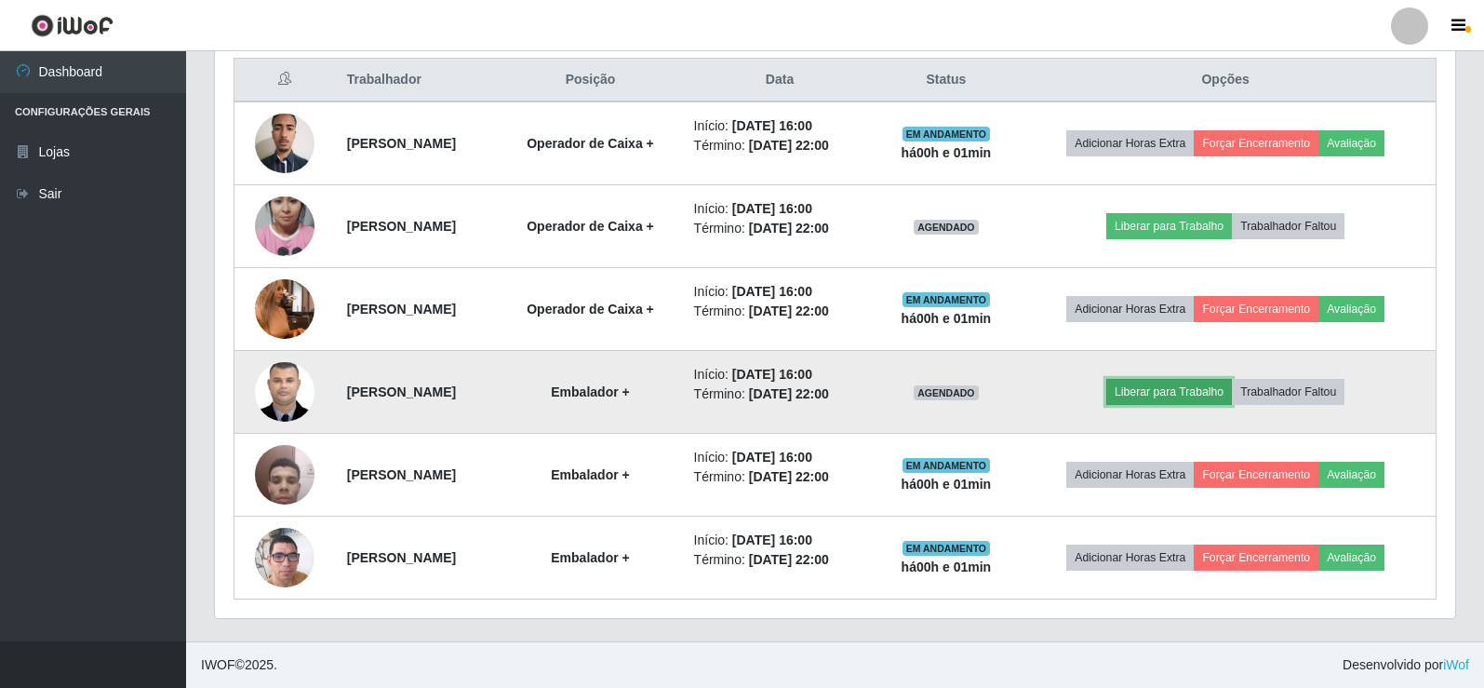
click at [1181, 394] on button "Liberar para Trabalho" at bounding box center [1169, 392] width 126 height 26
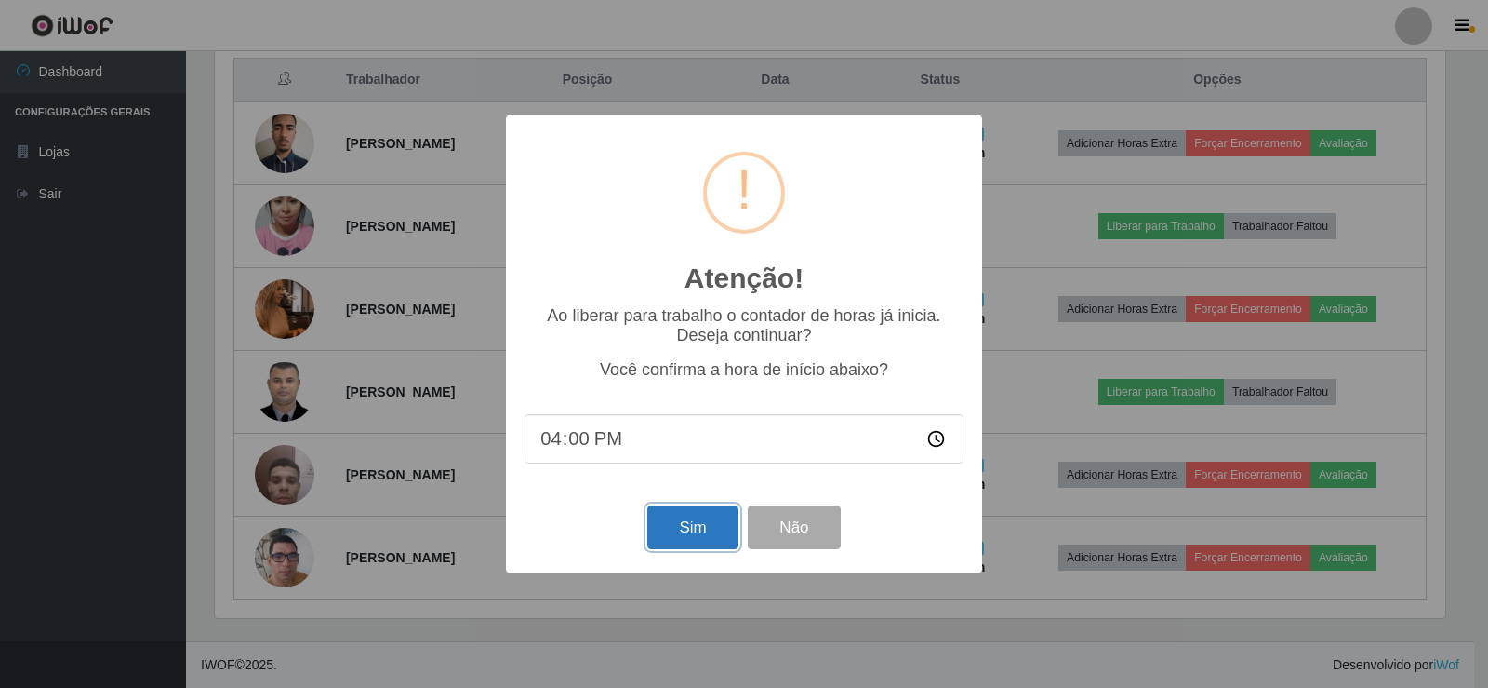
click at [674, 527] on button "Sim" at bounding box center [692, 527] width 90 height 44
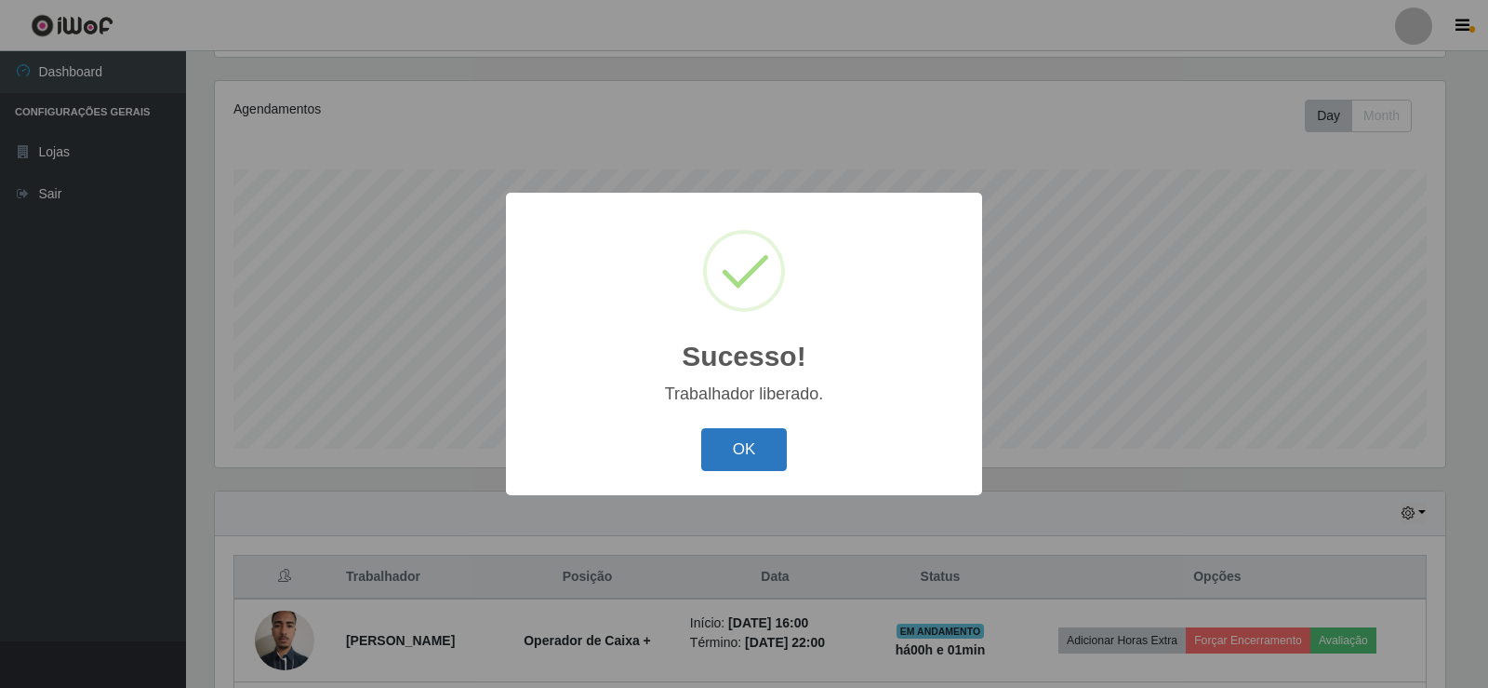
click at [747, 458] on button "OK" at bounding box center [744, 450] width 87 height 44
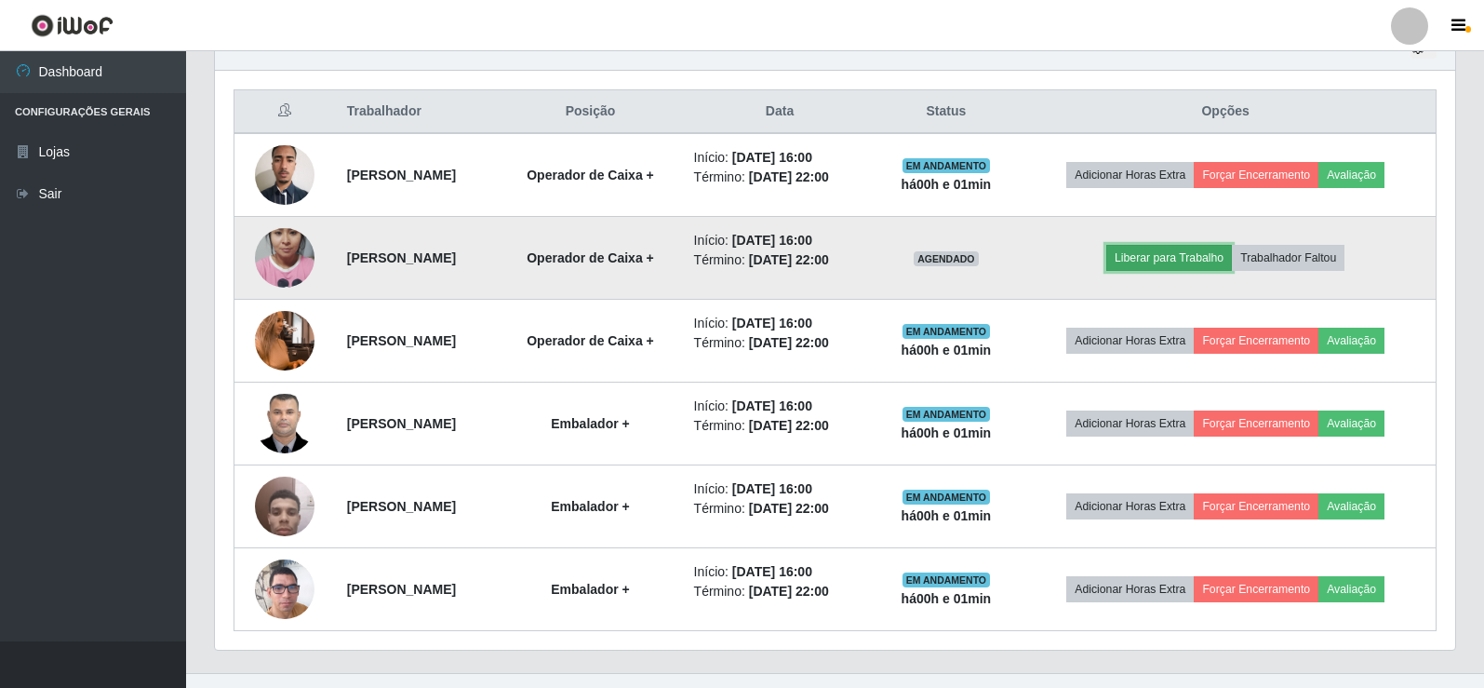
click at [1193, 262] on button "Liberar para Trabalho" at bounding box center [1169, 258] width 126 height 26
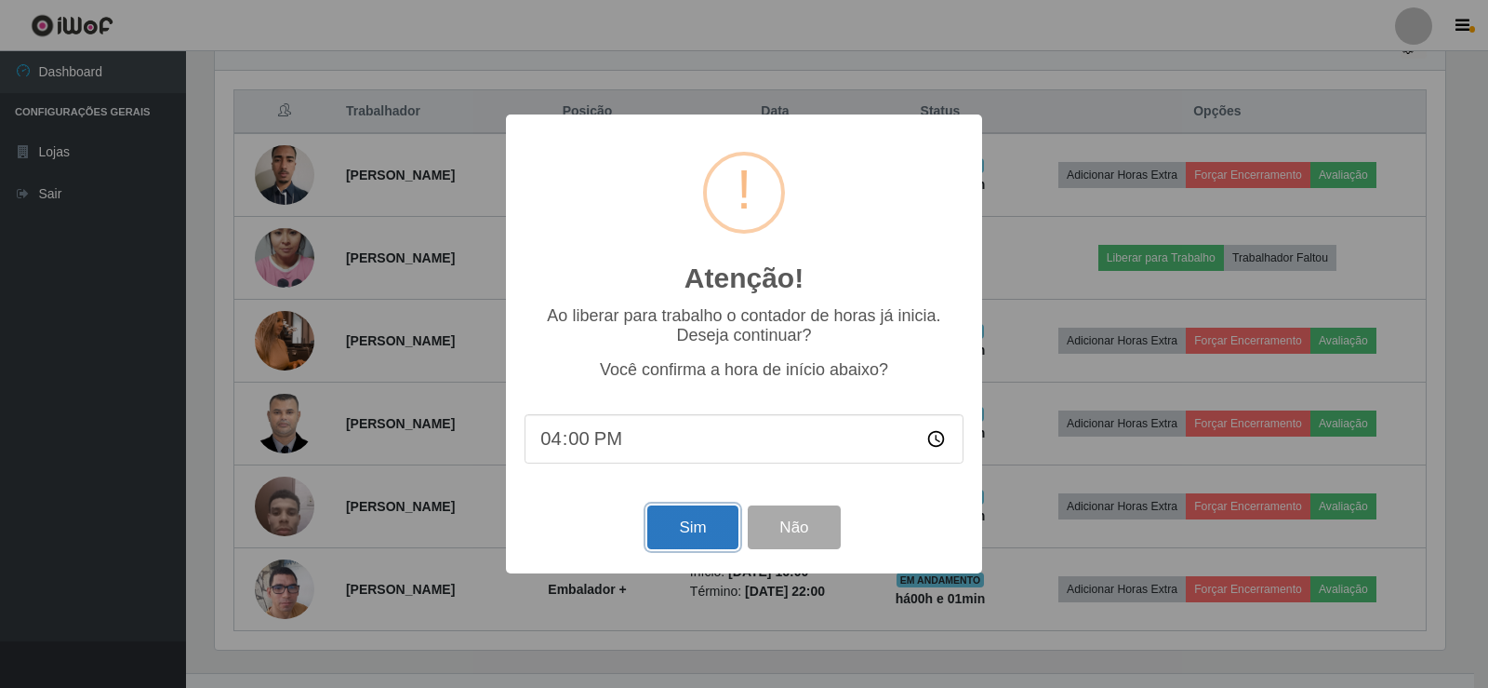
click at [689, 529] on button "Sim" at bounding box center [692, 527] width 90 height 44
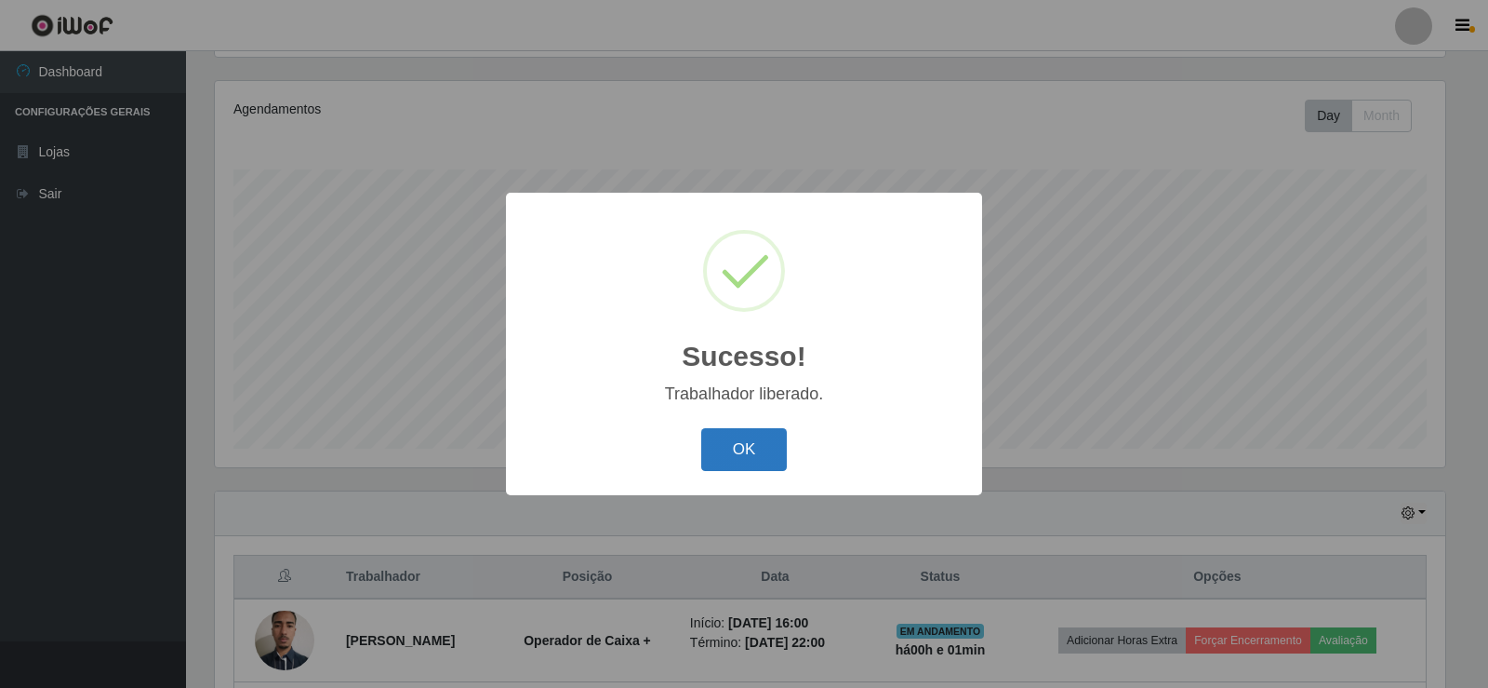
click at [754, 454] on button "OK" at bounding box center [744, 450] width 87 height 44
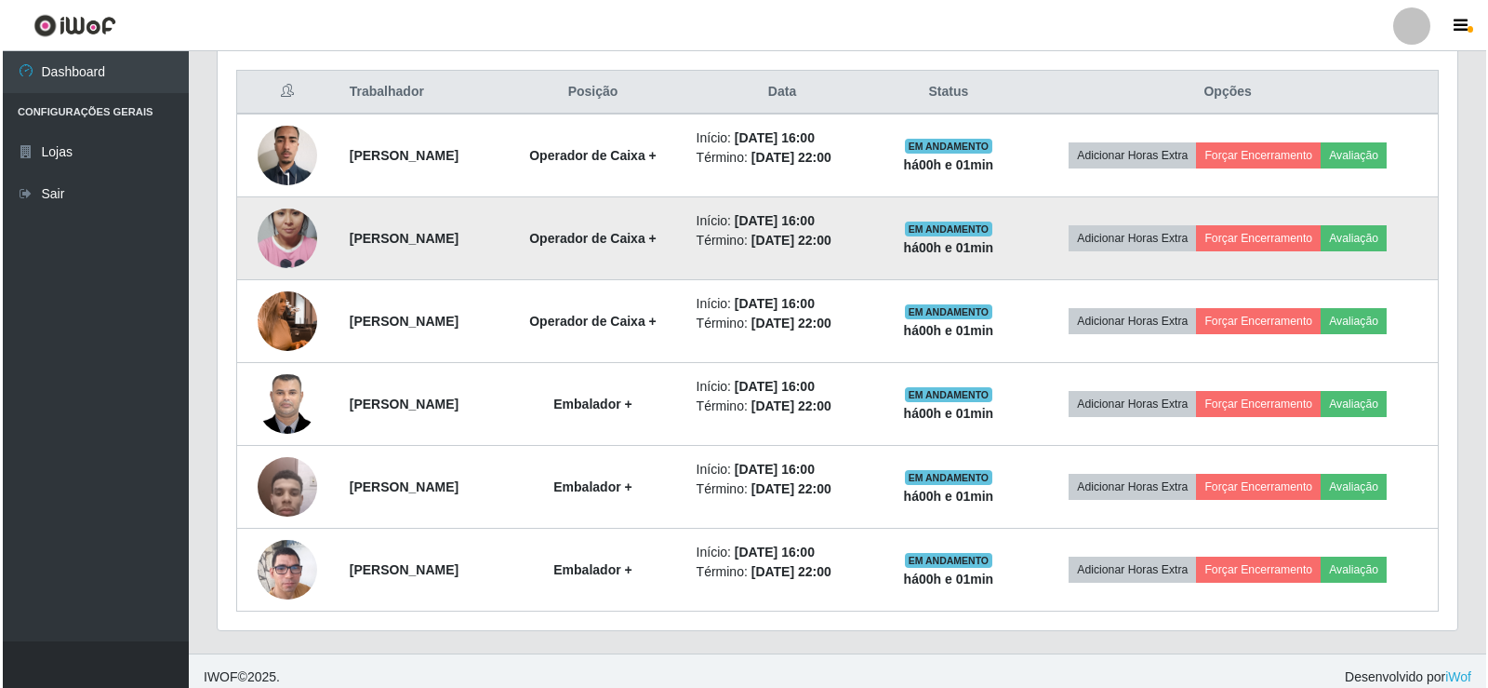
scroll to position [714, 0]
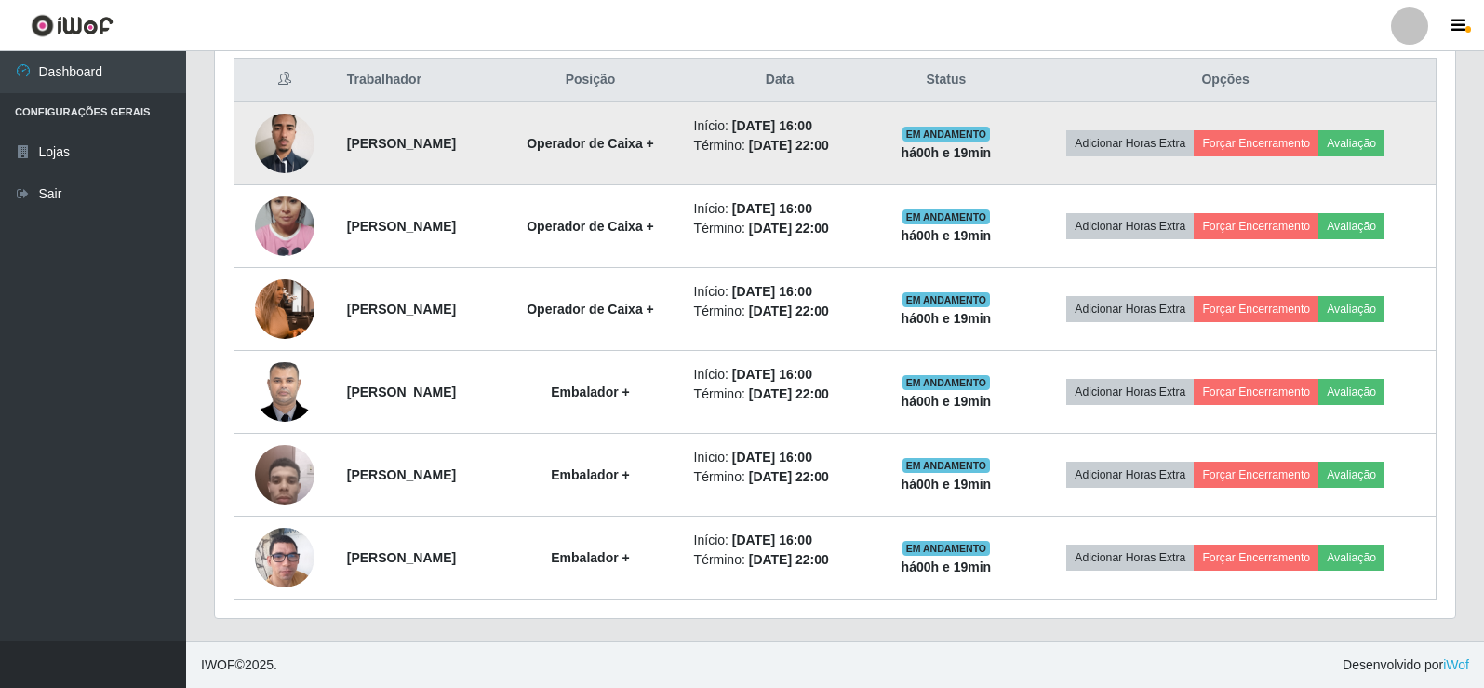
click at [285, 135] on img at bounding box center [285, 142] width 60 height 79
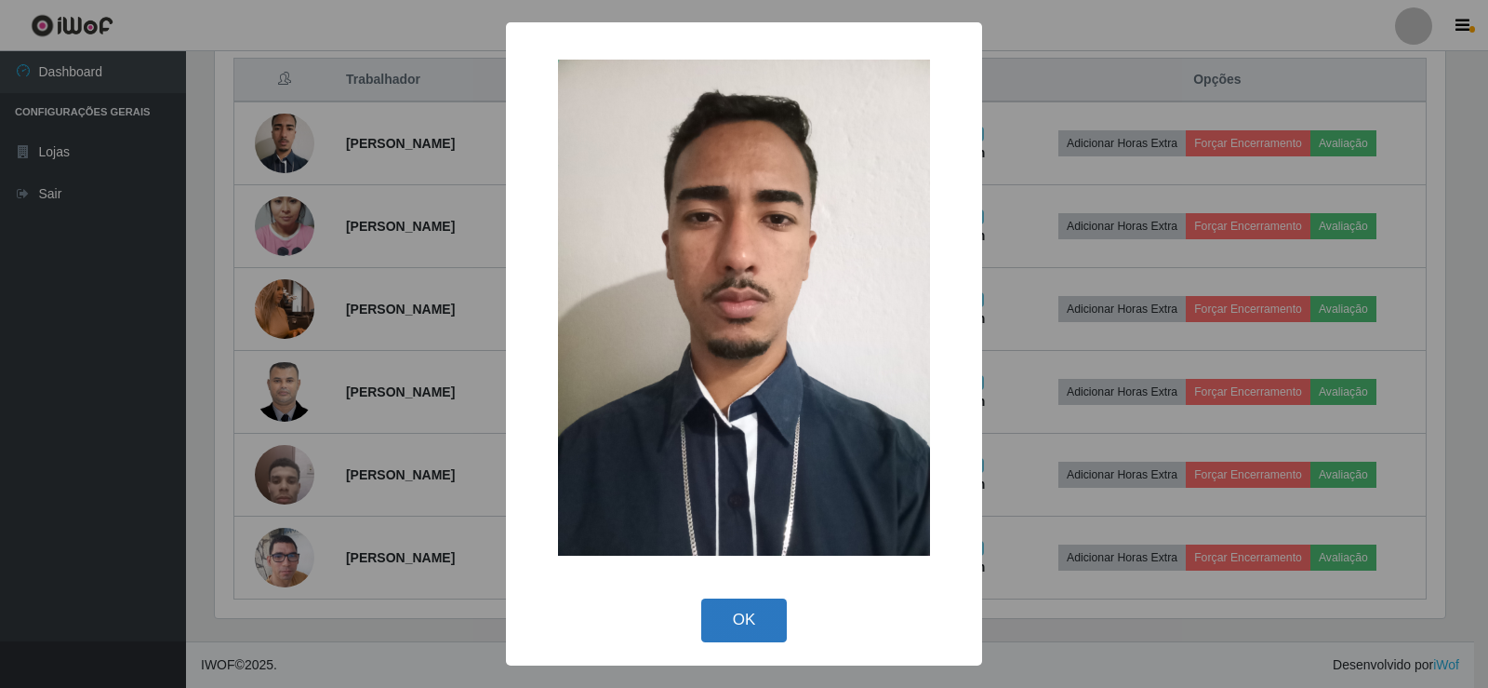
click at [763, 606] on button "OK" at bounding box center [744, 620] width 87 height 44
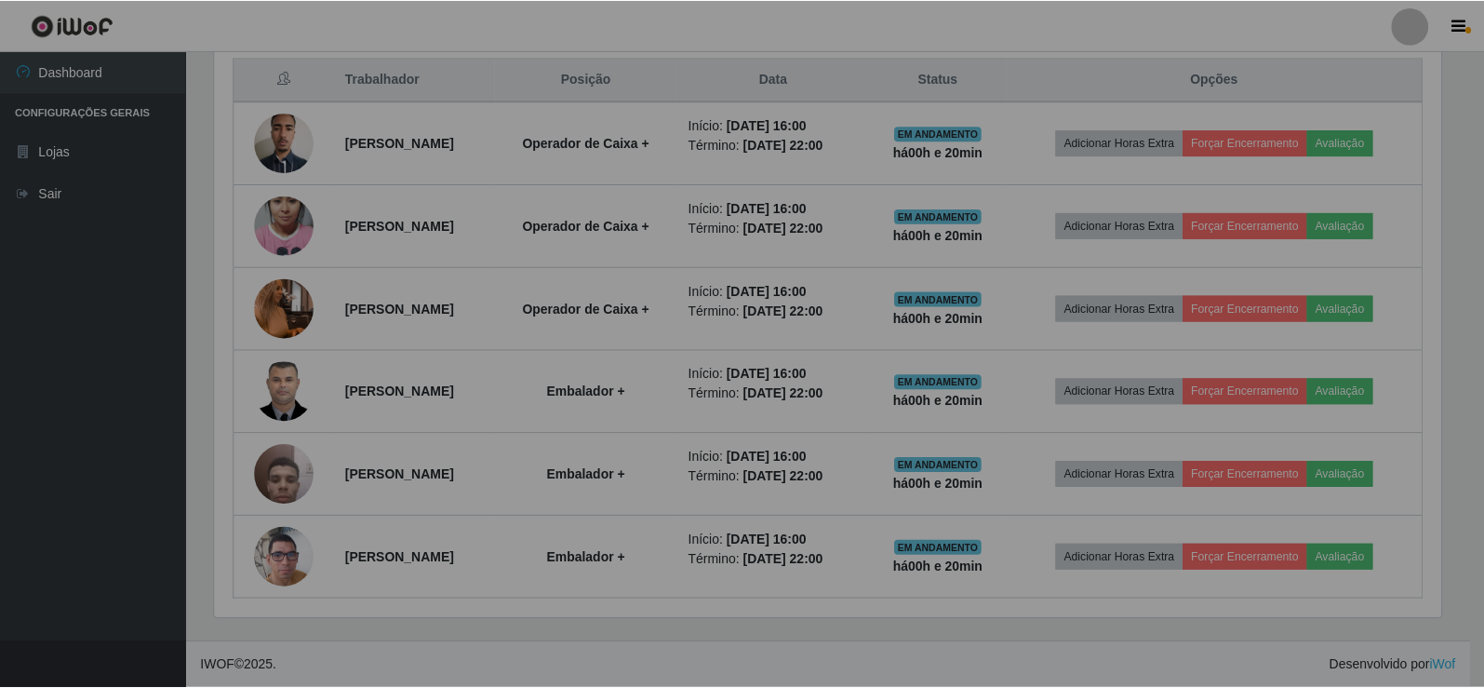
scroll to position [386, 1240]
